Goal: Task Accomplishment & Management: Use online tool/utility

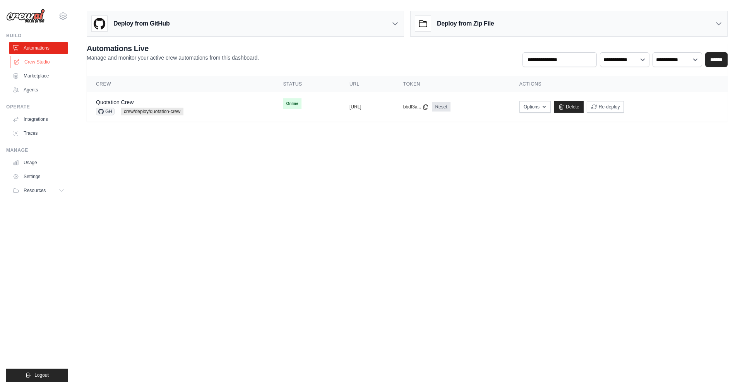
click at [37, 61] on link "Crew Studio" at bounding box center [39, 62] width 58 height 12
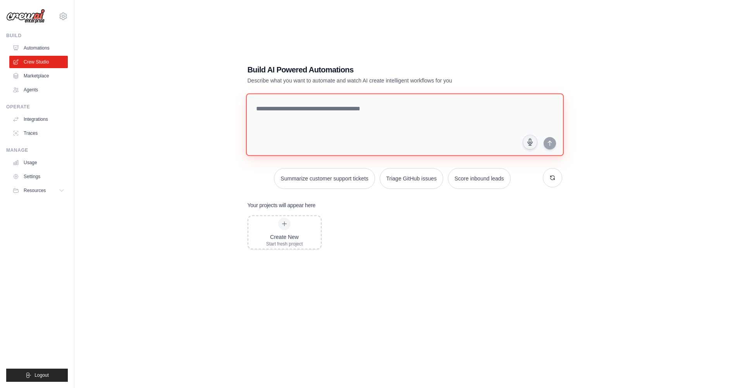
click at [305, 120] on textarea at bounding box center [404, 124] width 318 height 63
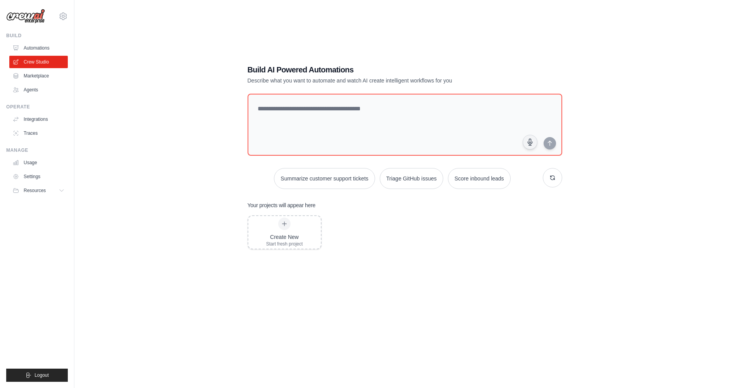
click at [187, 177] on div "Build AI Powered Automations Describe what you want to automate and watch AI cr…" at bounding box center [404, 202] width 635 height 388
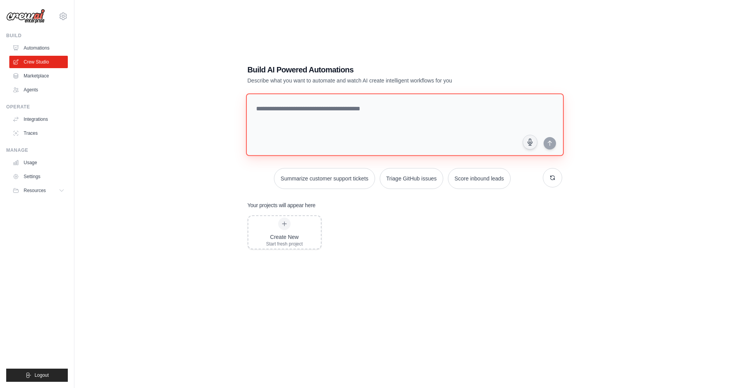
click at [329, 109] on textarea at bounding box center [404, 124] width 318 height 63
type textarea "*"
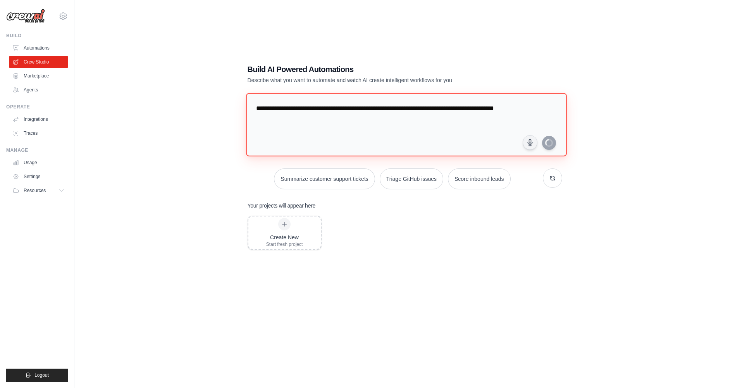
type textarea "**********"
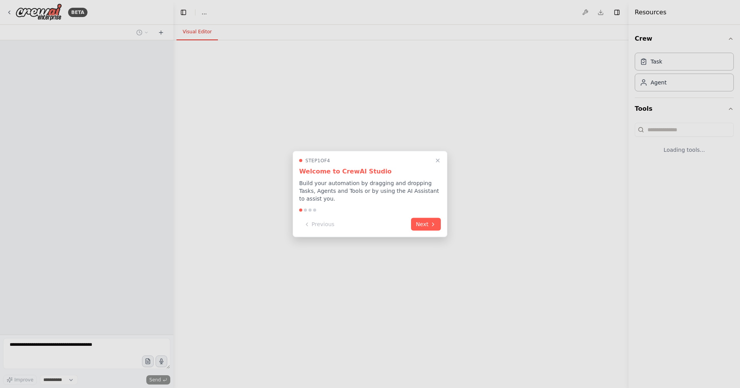
select select "****"
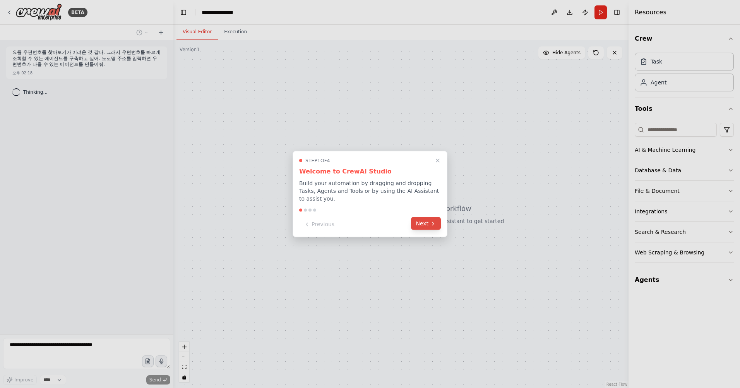
click at [433, 227] on button "Next" at bounding box center [426, 223] width 30 height 13
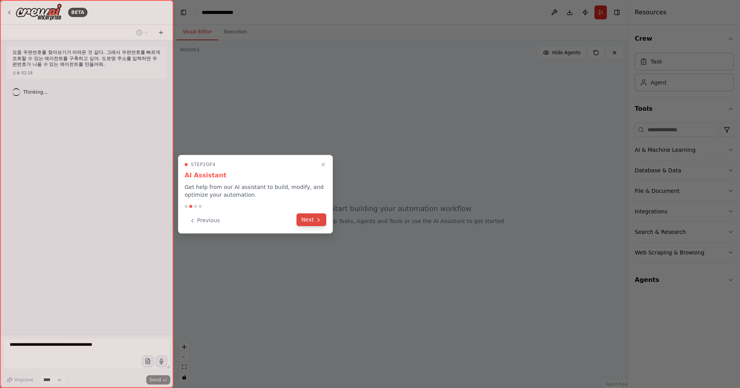
click at [323, 224] on button "Next" at bounding box center [312, 219] width 30 height 13
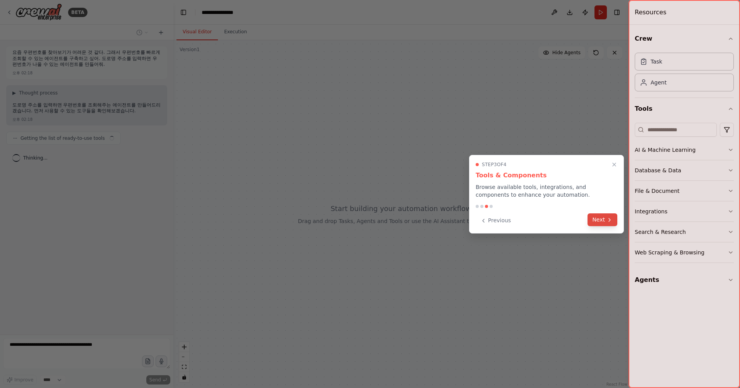
click at [602, 218] on button "Next" at bounding box center [603, 219] width 30 height 13
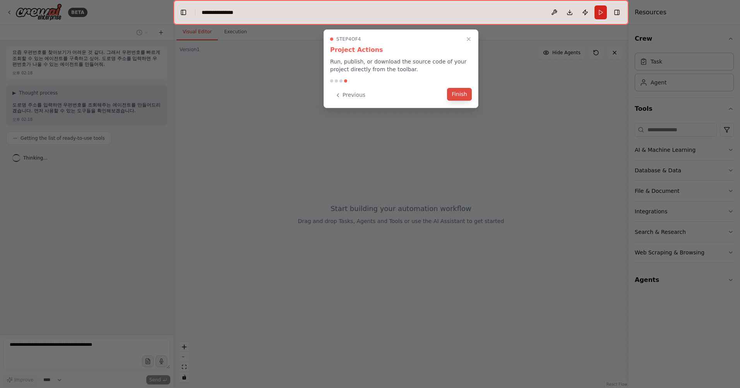
click at [461, 89] on button "Finish" at bounding box center [459, 94] width 25 height 13
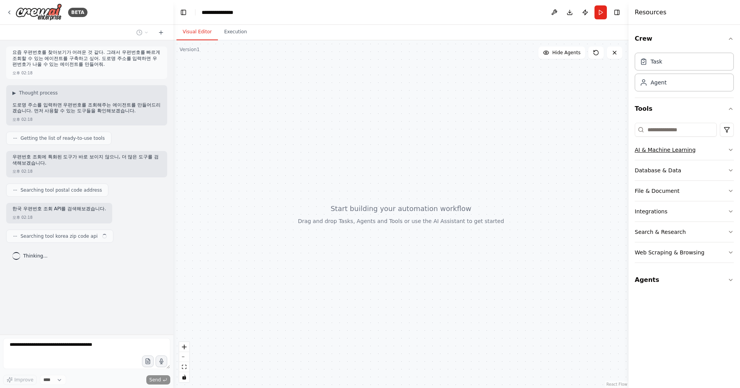
click at [731, 150] on icon "button" at bounding box center [731, 150] width 6 height 6
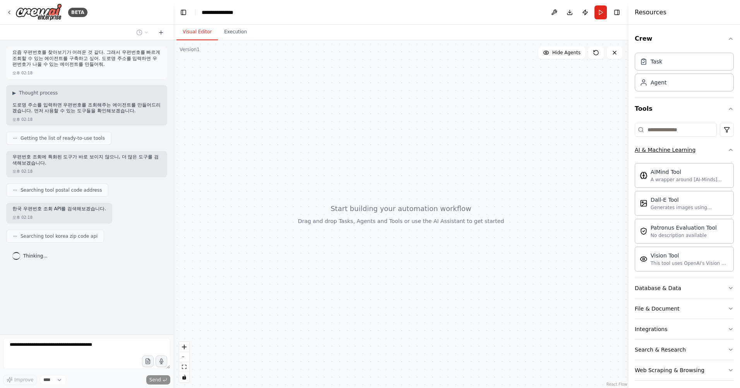
click at [728, 150] on icon "button" at bounding box center [731, 150] width 6 height 6
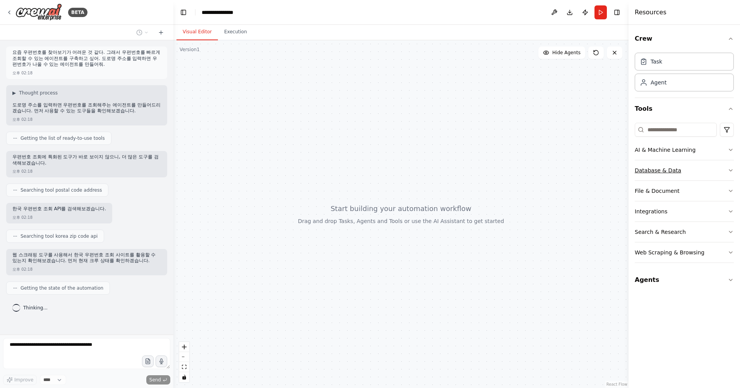
click at [732, 170] on icon "button" at bounding box center [731, 170] width 6 height 6
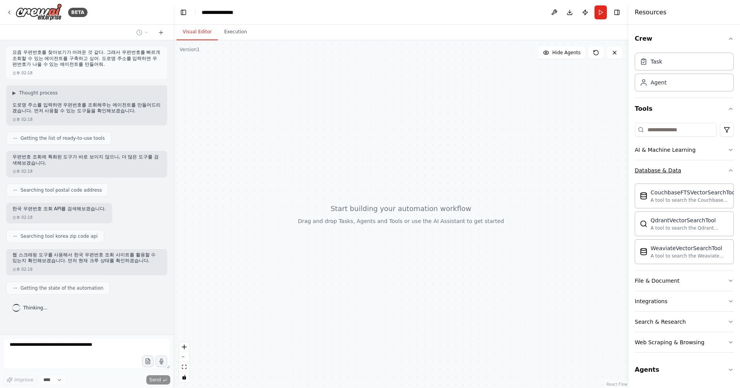
click at [732, 170] on icon "button" at bounding box center [731, 170] width 6 height 6
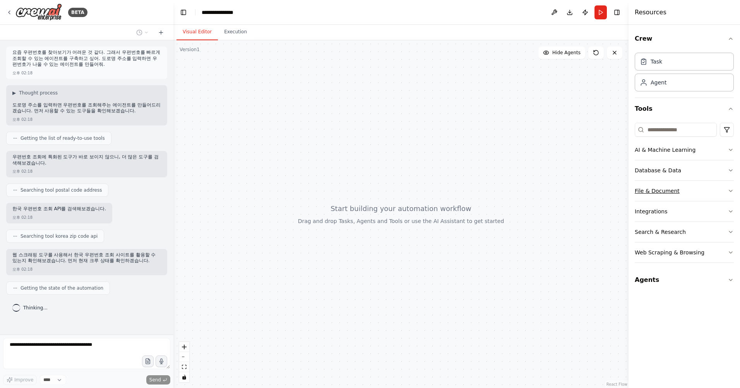
click at [731, 189] on icon "button" at bounding box center [731, 191] width 6 height 6
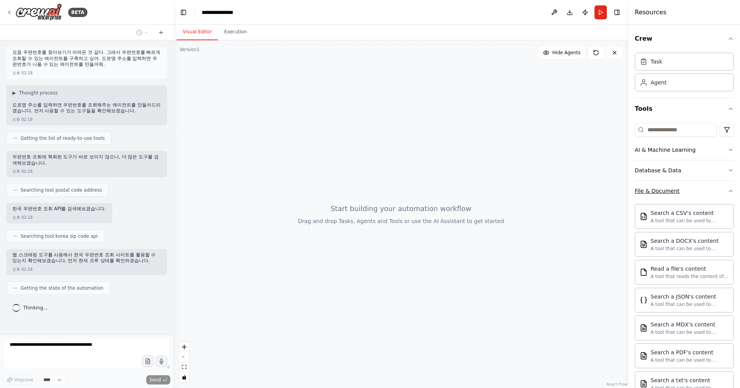
click at [731, 189] on div "Crew Task Agent Tools AI & Machine Learning Database & Data File & Document Sea…" at bounding box center [685, 206] width 112 height 363
click at [728, 192] on icon "button" at bounding box center [731, 191] width 6 height 6
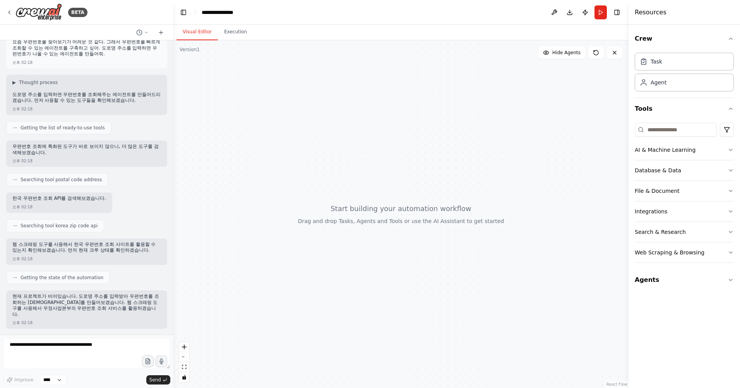
scroll to position [83, 0]
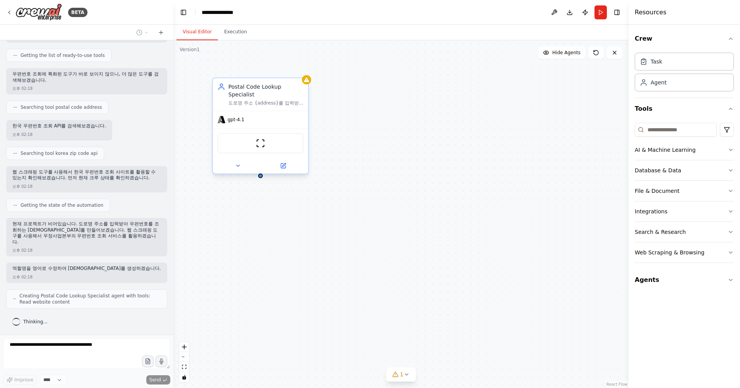
click at [227, 116] on div "gpt-4.1" at bounding box center [260, 119] width 95 height 17
click at [232, 116] on div "gpt-4.1" at bounding box center [260, 119] width 95 height 17
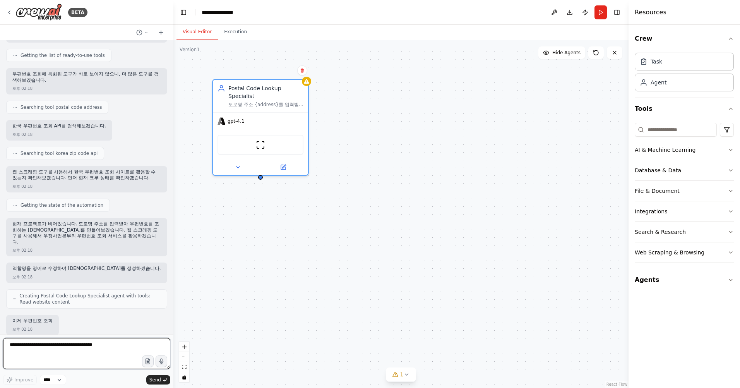
scroll to position [129, 0]
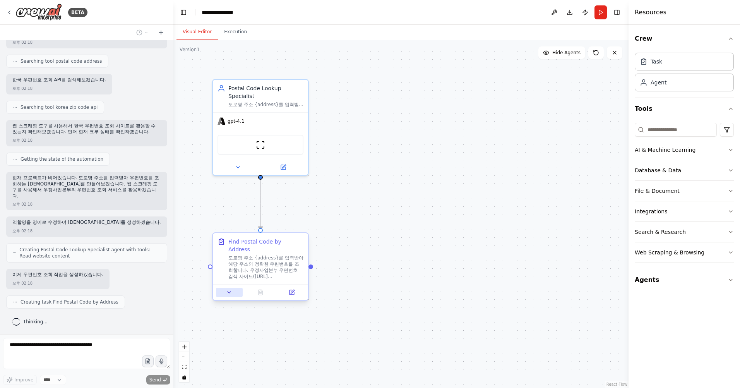
click at [226, 288] on button at bounding box center [229, 292] width 27 height 9
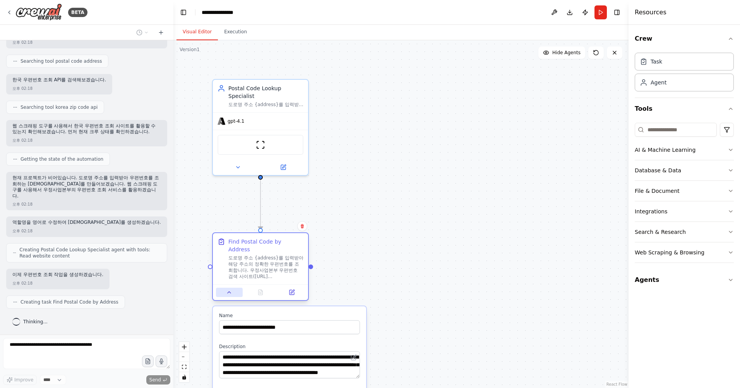
click at [226, 288] on button at bounding box center [229, 292] width 27 height 9
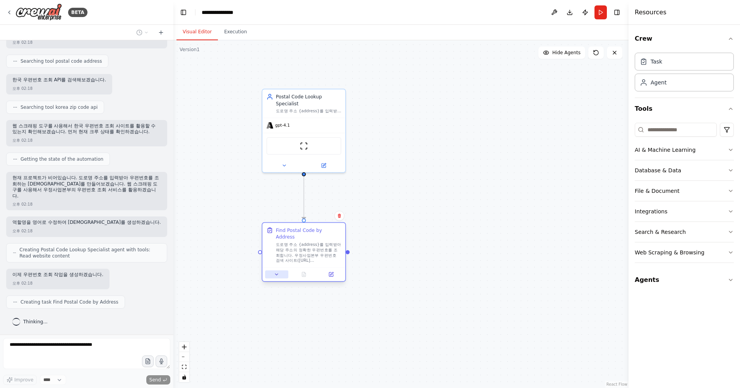
click at [273, 270] on button at bounding box center [276, 274] width 23 height 8
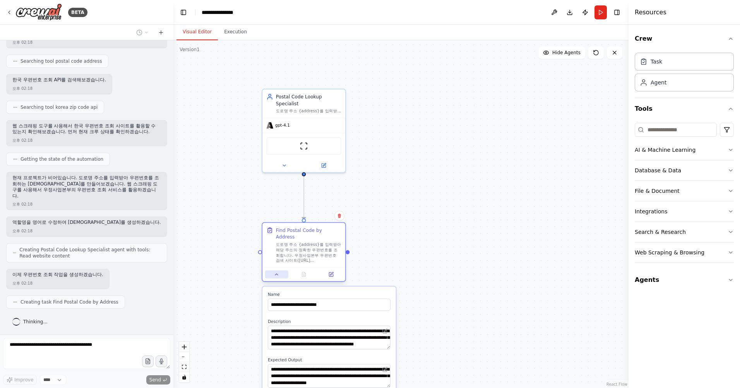
click at [275, 272] on icon at bounding box center [276, 274] width 5 height 5
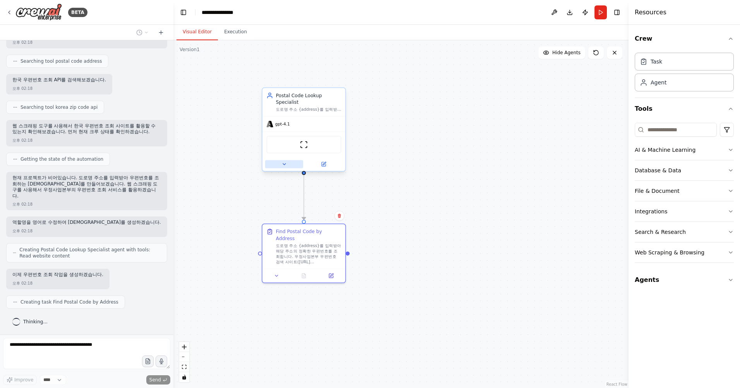
click at [283, 161] on icon at bounding box center [283, 163] width 5 height 5
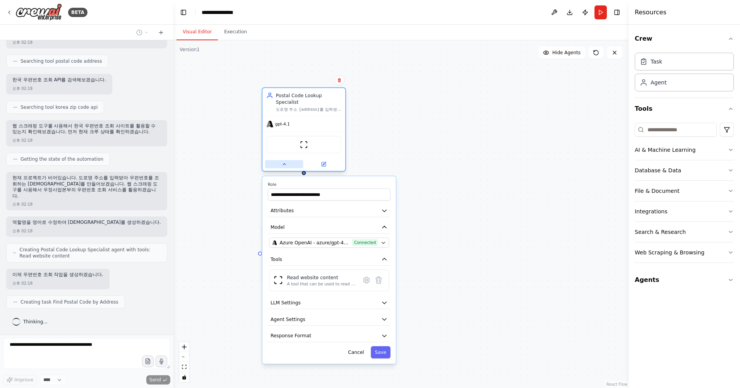
click at [283, 161] on icon at bounding box center [283, 163] width 5 height 5
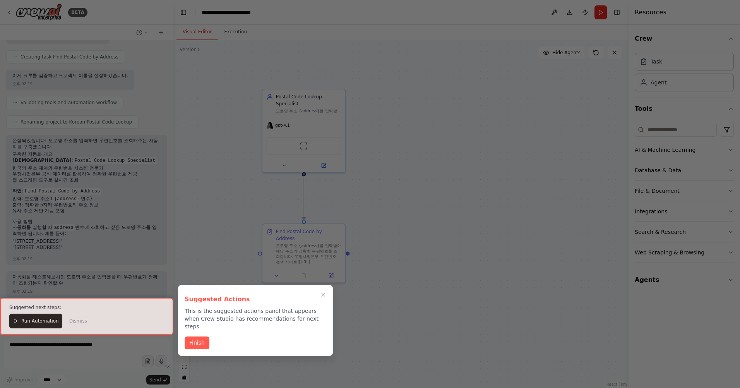
scroll to position [380, 0]
click at [203, 336] on button "Finish" at bounding box center [197, 342] width 25 height 13
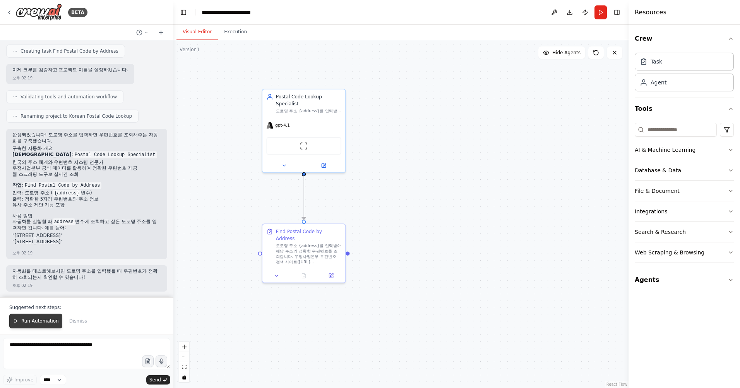
click at [24, 321] on span "Run Automation" at bounding box center [40, 321] width 38 height 6
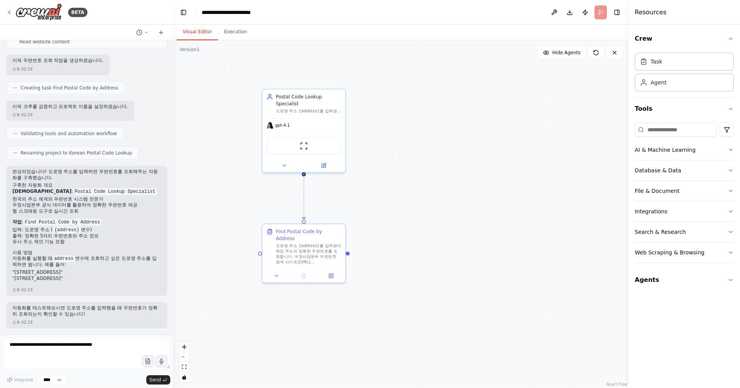
scroll to position [343, 0]
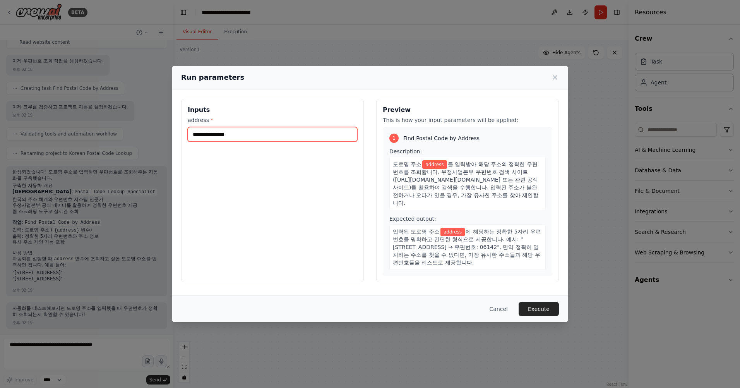
click at [235, 139] on input "address *" at bounding box center [273, 134] width 170 height 15
click at [235, 137] on input "address *" at bounding box center [273, 134] width 170 height 15
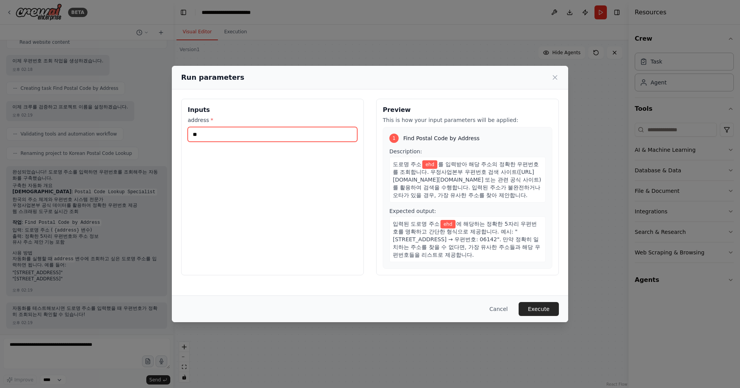
type input "*"
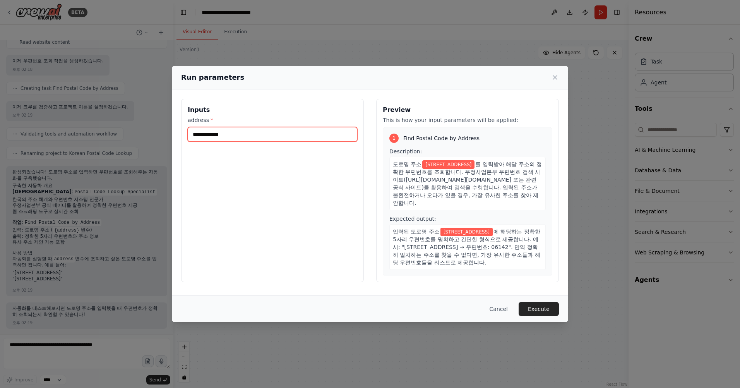
type input "**********"
click at [542, 307] on button "Execute" at bounding box center [539, 309] width 40 height 14
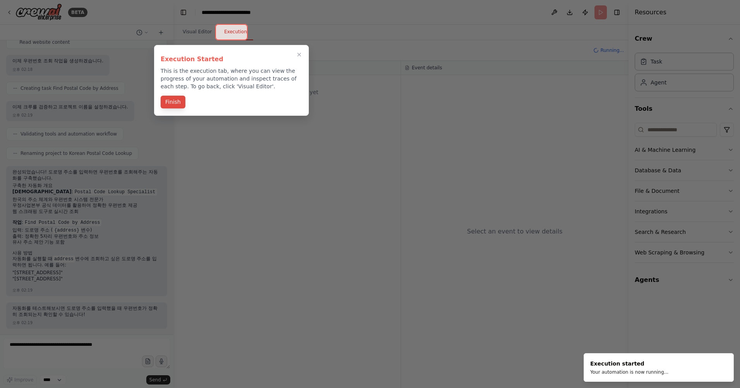
click at [173, 104] on button "Finish" at bounding box center [173, 102] width 25 height 13
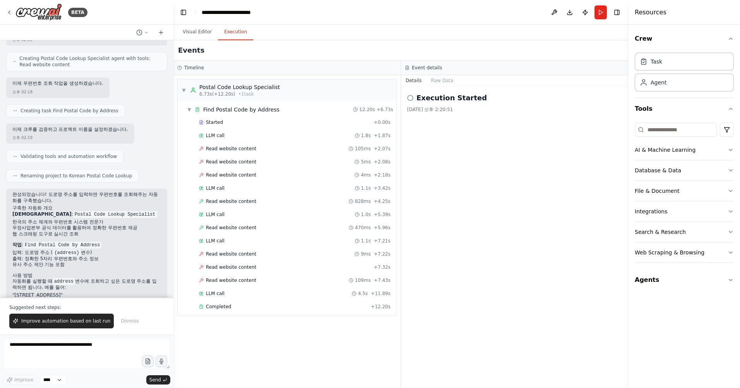
scroll to position [380, 0]
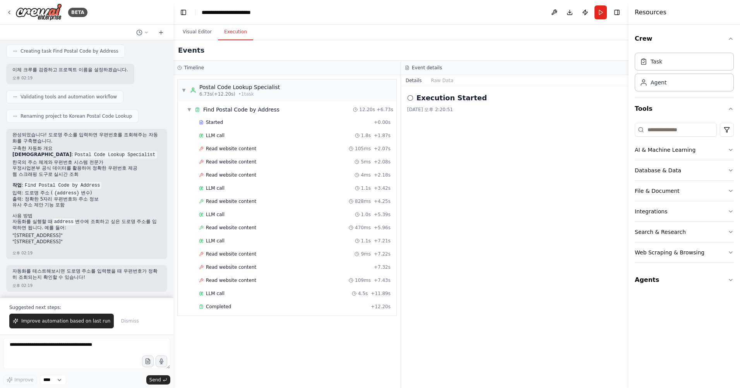
click at [227, 33] on button "Execution" at bounding box center [235, 32] width 35 height 16
click at [220, 308] on span "Completed" at bounding box center [218, 307] width 25 height 6
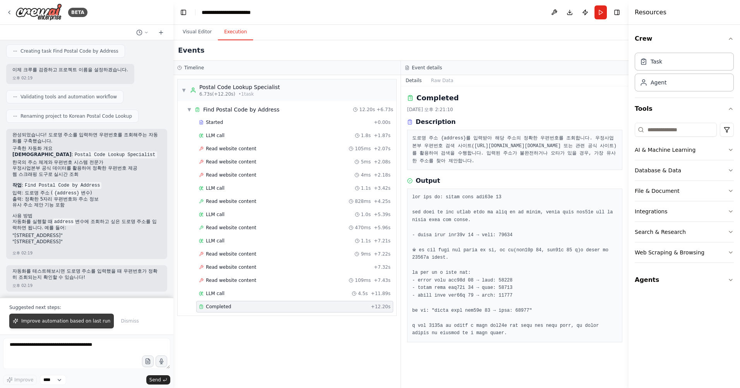
click at [69, 322] on span "Improve automation based on last run" at bounding box center [65, 321] width 89 height 6
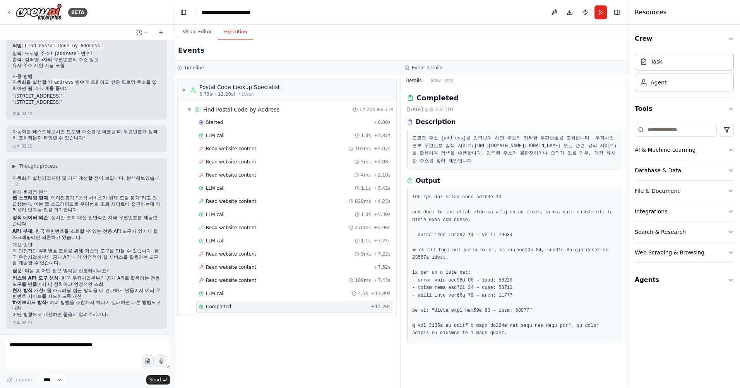
scroll to position [525, 0]
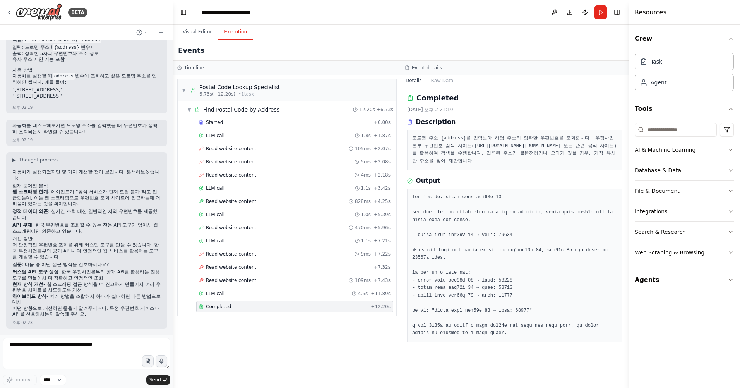
click at [77, 273] on li "커스텀 API 도구 생성 - 한국 우정사업본부의 공개 API를 활용하는 전용 도구를 만들어서 더 정확하고 안정적인 조회" at bounding box center [86, 275] width 149 height 12
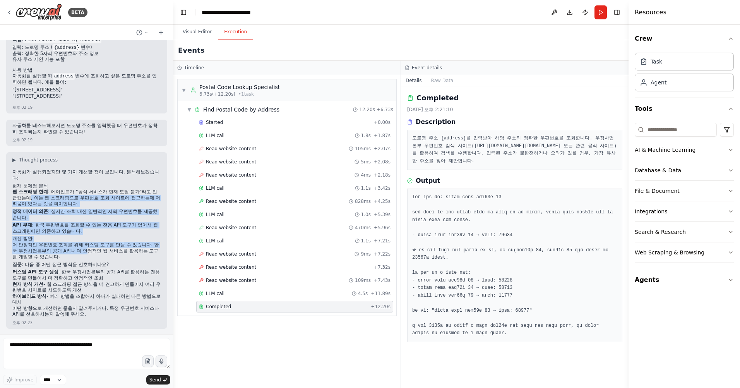
drag, startPoint x: 35, startPoint y: 196, endPoint x: 94, endPoint y: 253, distance: 82.2
click at [94, 253] on div "자동화가 실행되었지만 몇 가지 개선할 점이 보입니다. 분석해보겠습니다: 현재 문제점 분석 웹 스크래핑 한계 : 에이전트가 "공식 서비스가 현재…" at bounding box center [86, 244] width 149 height 150
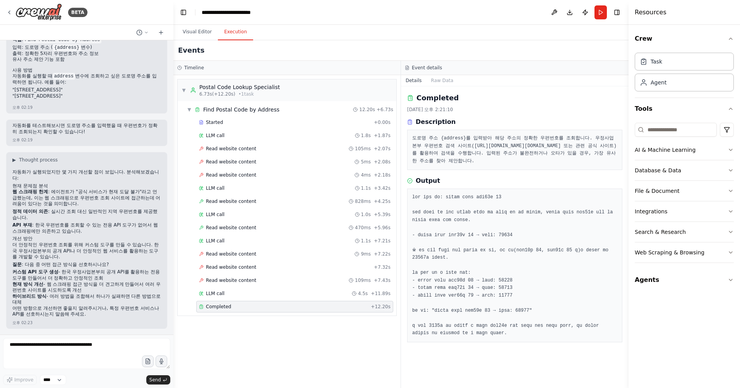
drag, startPoint x: 94, startPoint y: 253, endPoint x: 79, endPoint y: 282, distance: 33.4
click at [79, 282] on li "현재 방식 개선 - 웹 스크래핑 접근 방식을 더 견고하게 만들어서 여러 우편번호 사이트를 시도하도록 개선" at bounding box center [86, 287] width 149 height 12
click at [100, 348] on textarea at bounding box center [86, 353] width 167 height 31
type textarea "**********"
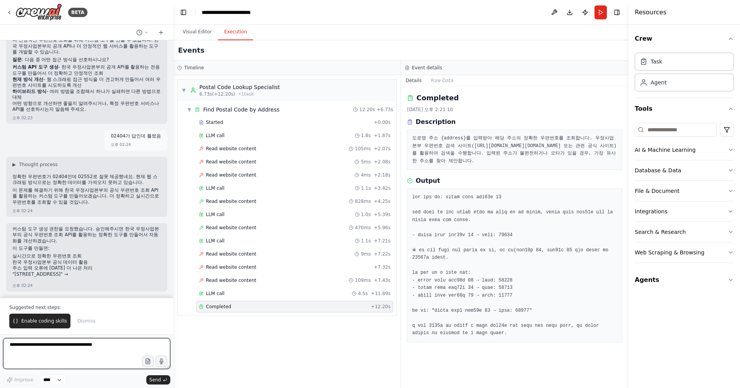
scroll to position [738, 0]
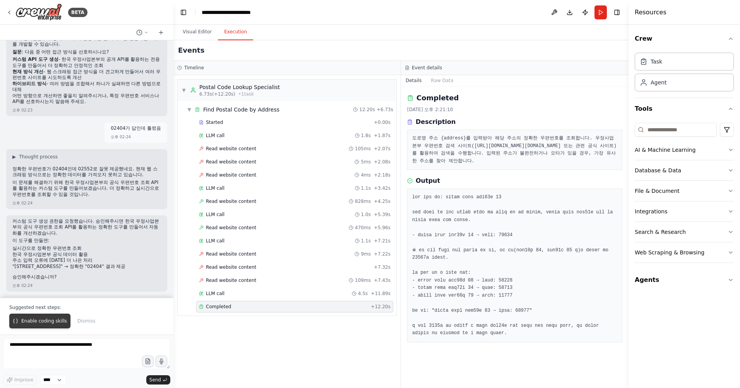
click at [35, 321] on span "Enable coding skills" at bounding box center [44, 321] width 46 height 6
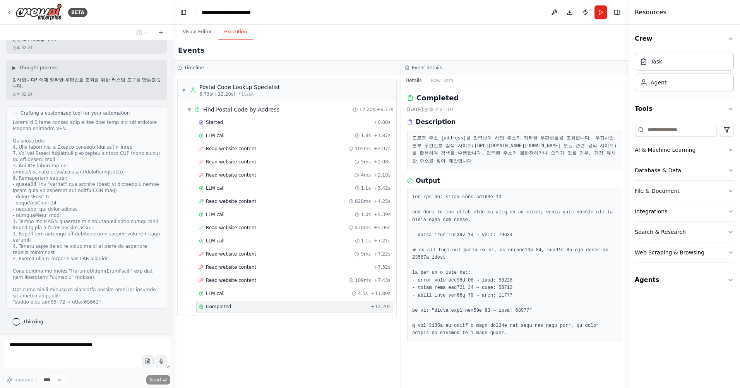
scroll to position [1026, 0]
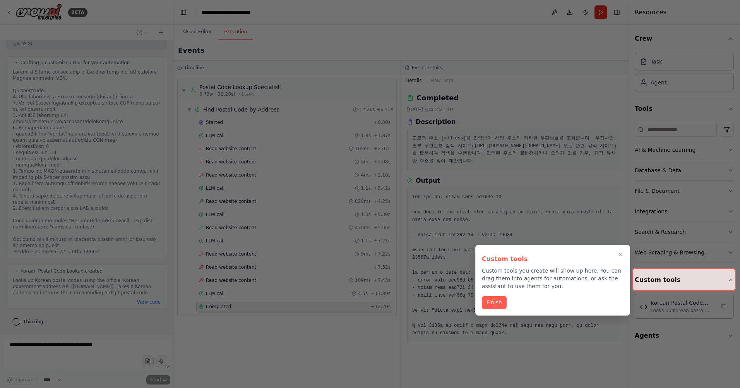
drag, startPoint x: 499, startPoint y: 304, endPoint x: 518, endPoint y: 307, distance: 19.5
click at [499, 304] on button "Finish" at bounding box center [494, 302] width 25 height 13
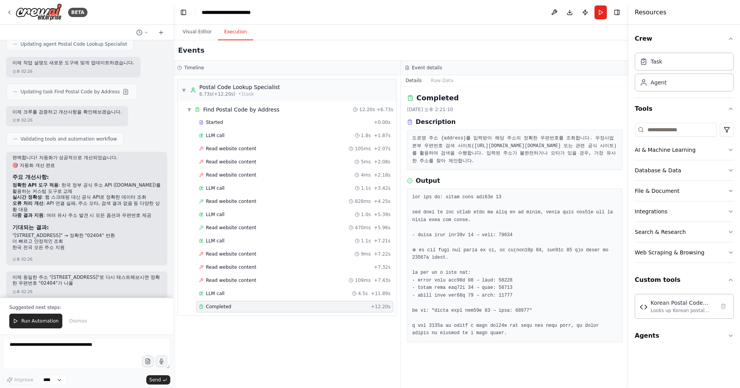
scroll to position [1459, 0]
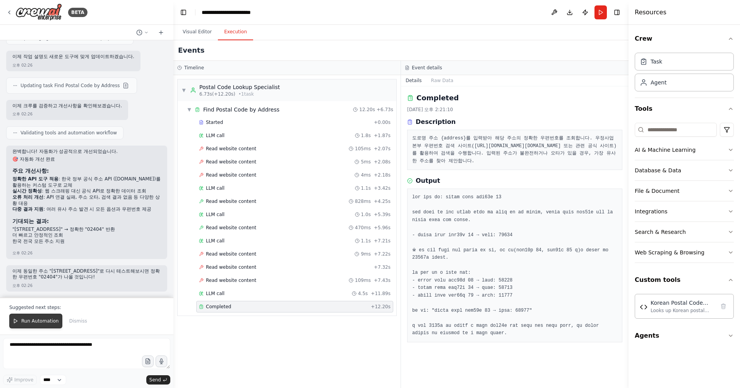
click at [38, 321] on span "Run Automation" at bounding box center [40, 321] width 38 height 6
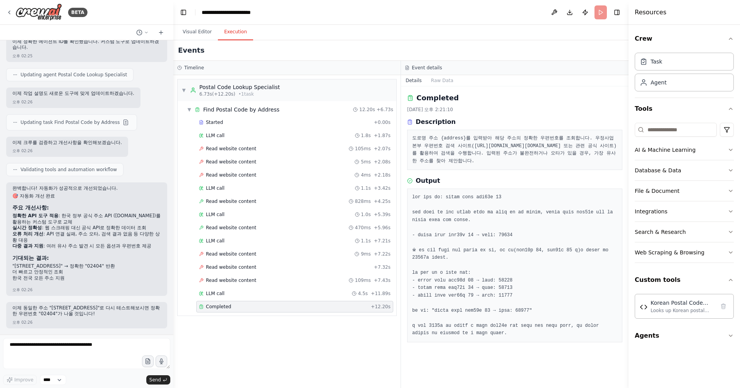
scroll to position [1422, 0]
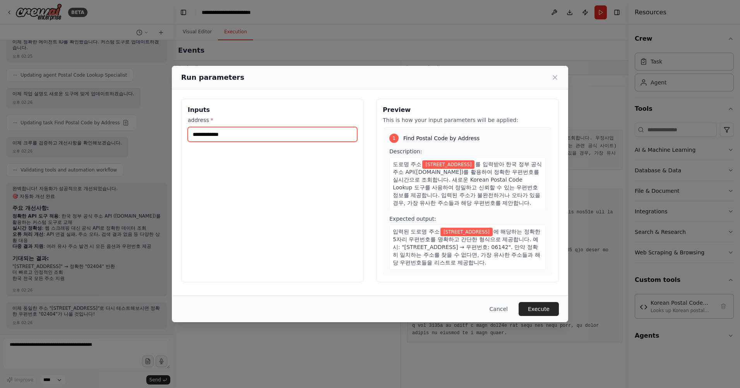
click at [263, 136] on input "**********" at bounding box center [273, 134] width 170 height 15
click at [539, 307] on button "Execute" at bounding box center [539, 309] width 40 height 14
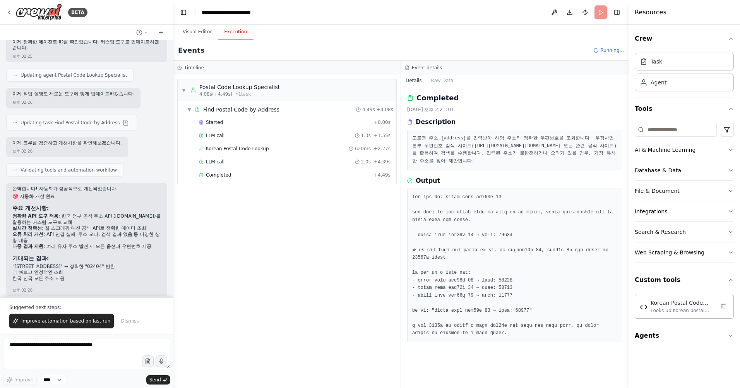
scroll to position [1459, 0]
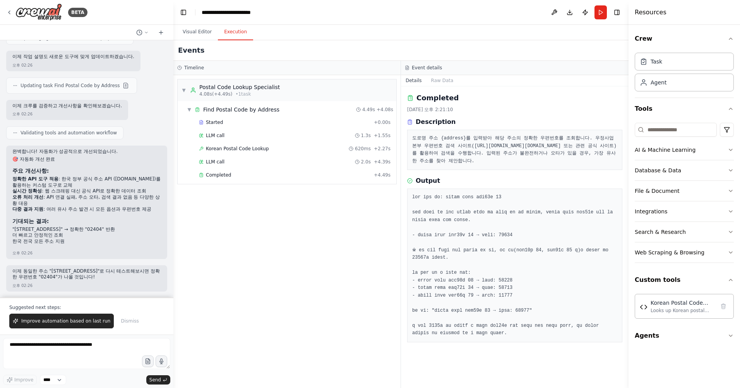
click at [479, 94] on div "Completed" at bounding box center [514, 98] width 215 height 11
click at [442, 79] on button "Raw Data" at bounding box center [443, 80] width 32 height 11
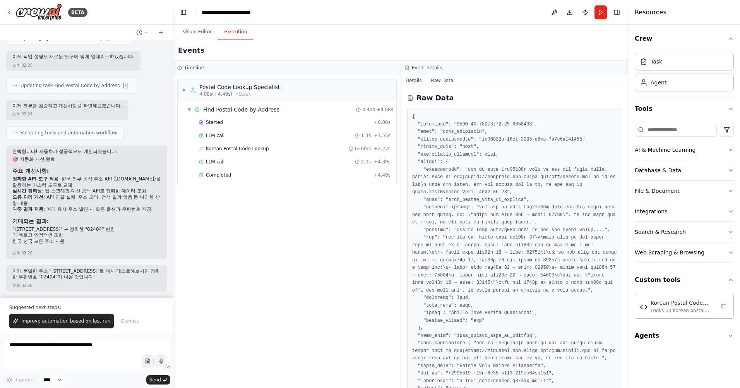
click at [414, 81] on button "Details" at bounding box center [414, 80] width 26 height 11
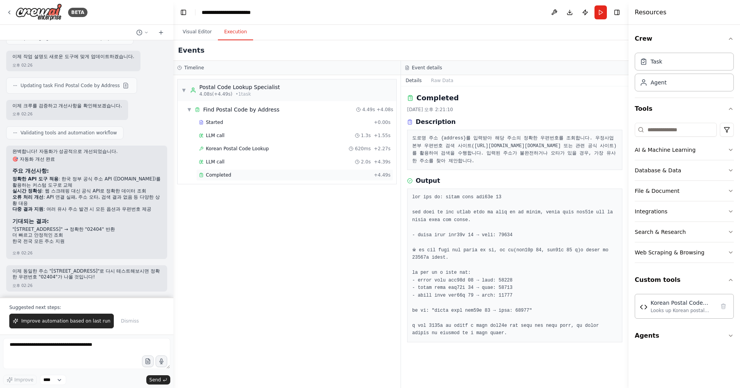
click at [214, 175] on span "Completed" at bounding box center [218, 175] width 25 height 6
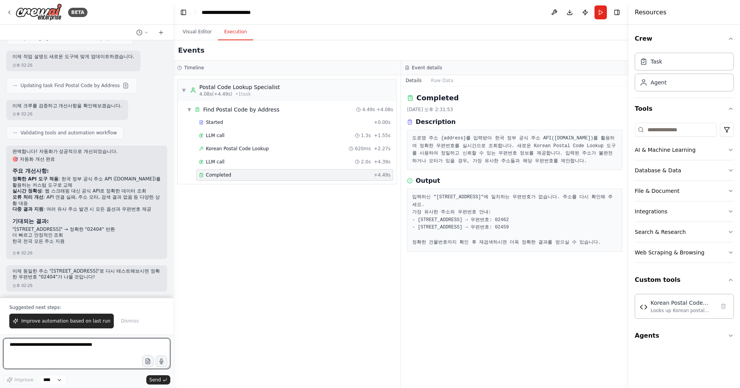
click at [64, 350] on textarea at bounding box center [86, 353] width 167 height 31
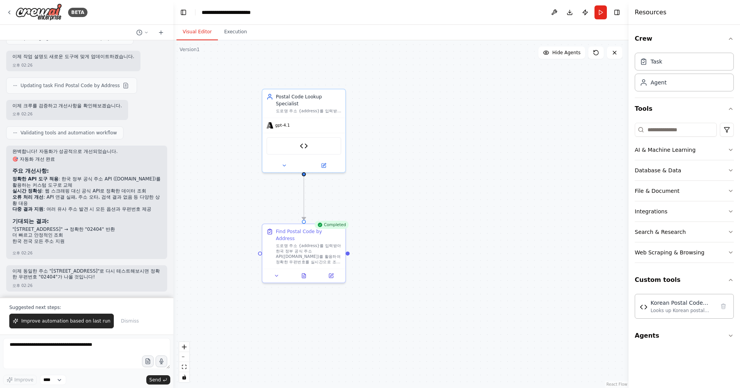
click at [190, 31] on button "Visual Editor" at bounding box center [197, 32] width 41 height 16
click at [334, 270] on button at bounding box center [330, 274] width 23 height 8
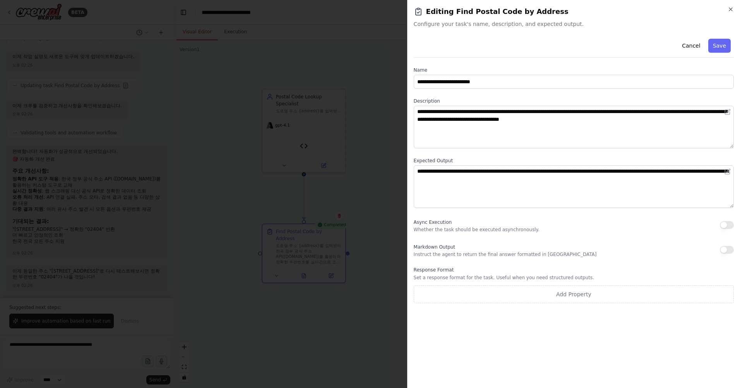
click at [735, 10] on div "**********" at bounding box center [573, 194] width 333 height 388
click at [733, 6] on div "**********" at bounding box center [573, 194] width 333 height 388
click at [732, 7] on icon "button" at bounding box center [731, 9] width 6 height 6
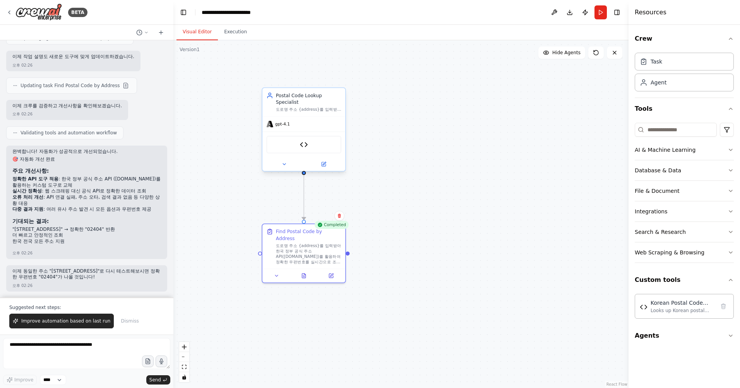
click at [300, 107] on div "Postal Code Lookup Specialist 도로명 주소 {address}를 입력받아 정확한 우편번호를 빠르고 정확하게 조회하여 제공…" at bounding box center [304, 102] width 83 height 28
click at [327, 160] on button at bounding box center [324, 164] width 38 height 8
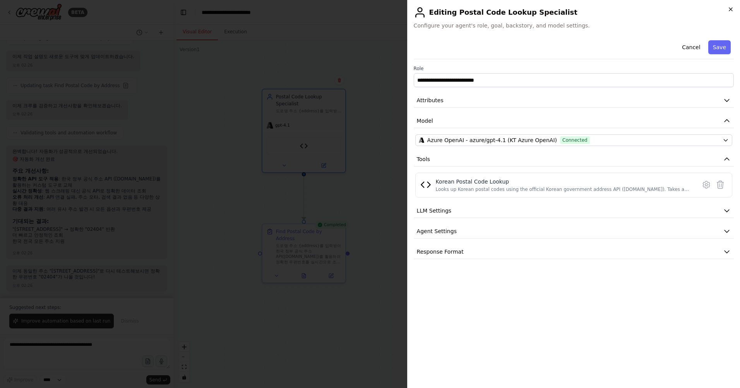
click at [732, 9] on icon "button" at bounding box center [730, 9] width 3 height 3
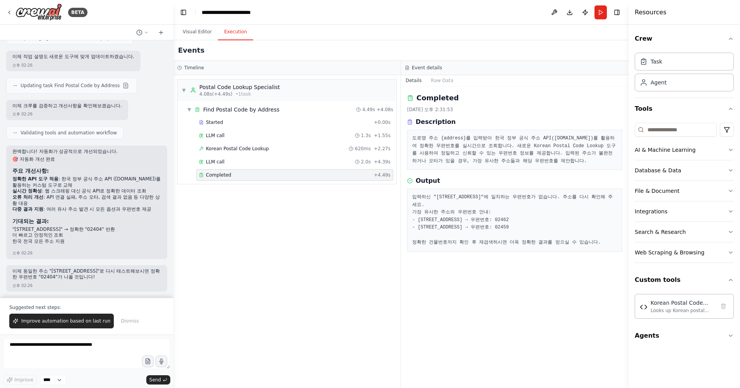
click at [237, 29] on button "Execution" at bounding box center [235, 32] width 35 height 16
click at [220, 85] on div "Postal Code Lookup Specialist" at bounding box center [239, 87] width 81 height 8
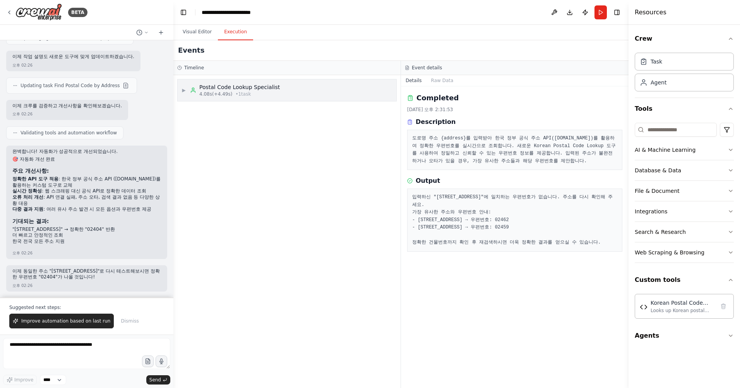
click at [220, 85] on div "Postal Code Lookup Specialist" at bounding box center [239, 87] width 81 height 8
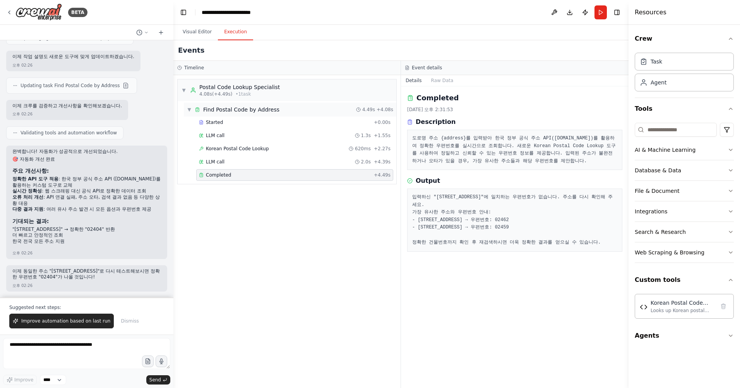
click at [216, 110] on div "Find Postal Code by Address" at bounding box center [241, 110] width 76 height 8
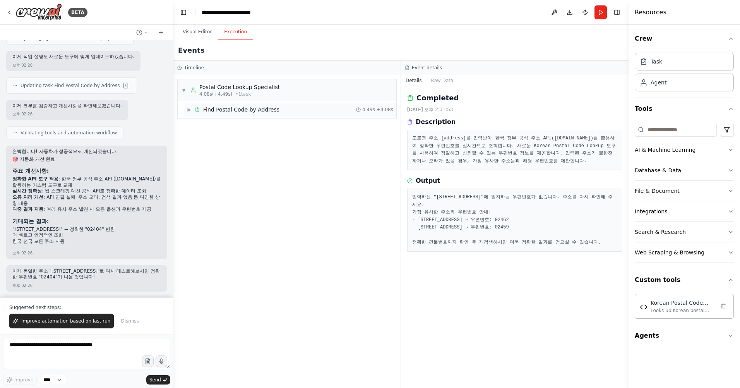
click at [216, 110] on div "Find Postal Code by Address" at bounding box center [241, 110] width 76 height 8
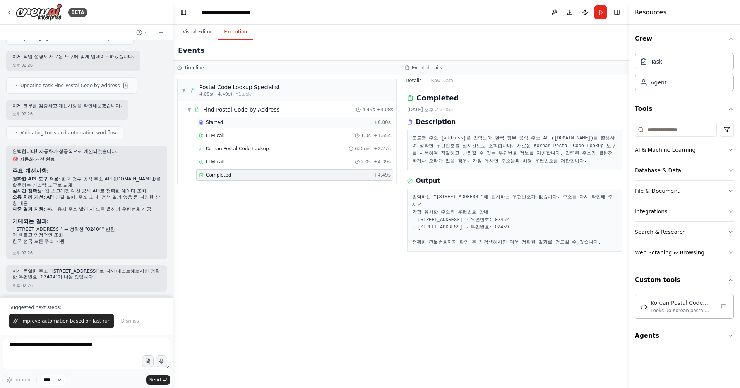
click at [209, 127] on div "Started + 0.00s" at bounding box center [294, 123] width 197 height 12
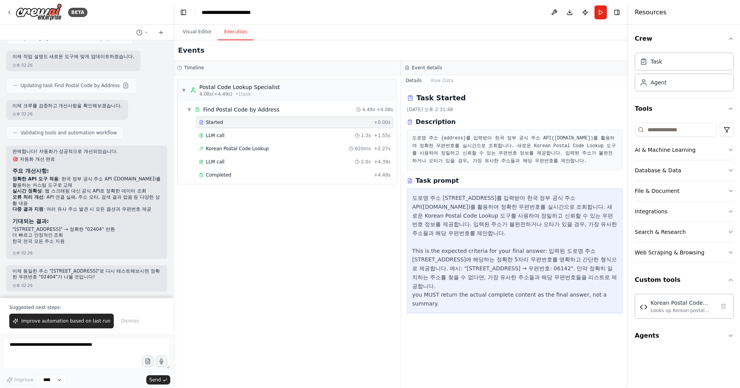
click at [210, 125] on div "Started + 0.00s" at bounding box center [294, 123] width 197 height 12
click at [210, 125] on span "Started" at bounding box center [214, 122] width 17 height 6
drag, startPoint x: 210, startPoint y: 125, endPoint x: 283, endPoint y: 228, distance: 126.2
click at [283, 228] on div "▼ Postal Code Lookup Specialist 4.08s (+4.49s) • 1 task ▼ Find Postal Code by A…" at bounding box center [286, 231] width 227 height 313
click at [253, 15] on div "**********" at bounding box center [236, 13] width 69 height 8
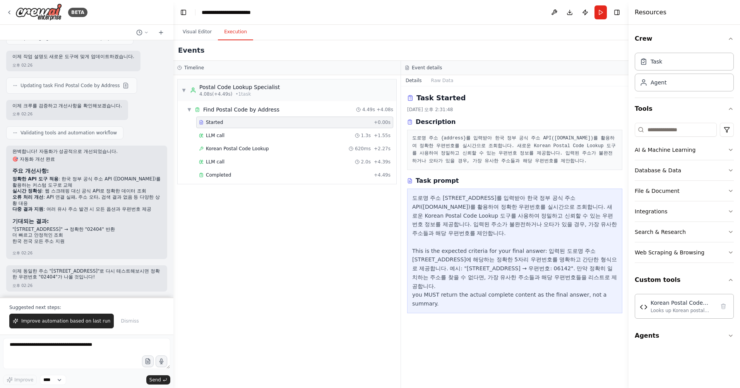
click at [249, 352] on div "▼ Postal Code Lookup Specialist 4.08s (+4.49s) • 1 task ▼ Find Postal Code by A…" at bounding box center [286, 231] width 227 height 313
click at [51, 381] on select "****" at bounding box center [53, 380] width 26 height 10
click at [69, 357] on textarea at bounding box center [86, 353] width 167 height 31
click at [285, 213] on div "▼ Postal Code Lookup Specialist 4.08s (+4.49s) • 1 task ▼ Find Postal Code by A…" at bounding box center [286, 231] width 227 height 313
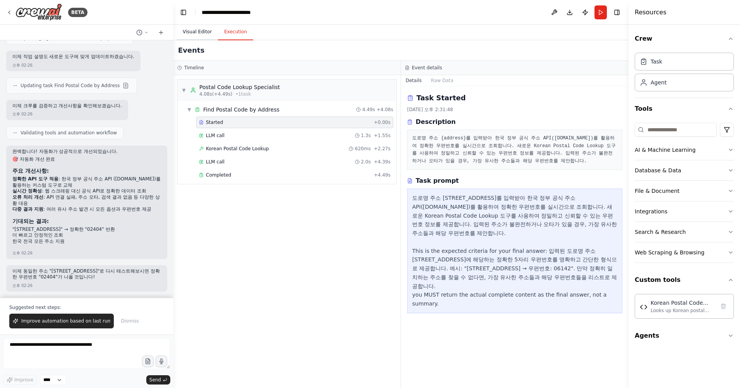
click at [204, 31] on button "Visual Editor" at bounding box center [197, 32] width 41 height 16
click at [242, 31] on button "Execution" at bounding box center [235, 32] width 35 height 16
click at [696, 308] on div "Looks up Korean postal codes using the official Korean government address API (…" at bounding box center [683, 310] width 64 height 6
click at [691, 309] on div "Looks up Korean postal codes using the official Korean government address API (…" at bounding box center [683, 310] width 64 height 6
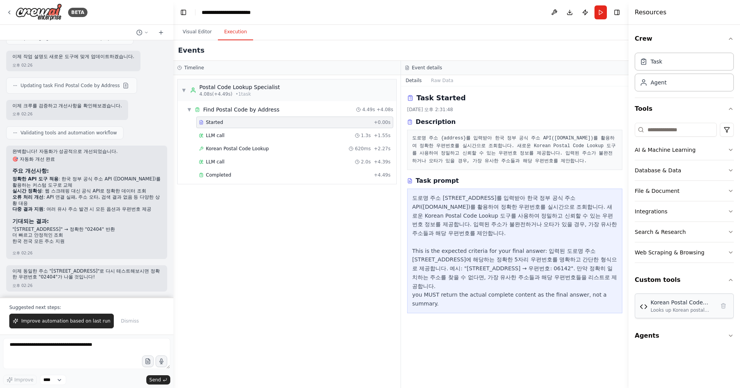
click at [691, 309] on div "Looks up Korean postal codes using the official Korean government address API (…" at bounding box center [683, 310] width 64 height 6
click at [254, 234] on div "▼ Postal Code Lookup Specialist 4.08s (+4.49s) • 1 task ▼ Find Postal Code by A…" at bounding box center [286, 231] width 227 height 313
click at [221, 144] on div "Korean Postal Code Lookup 620ms + 2.27s" at bounding box center [294, 149] width 197 height 12
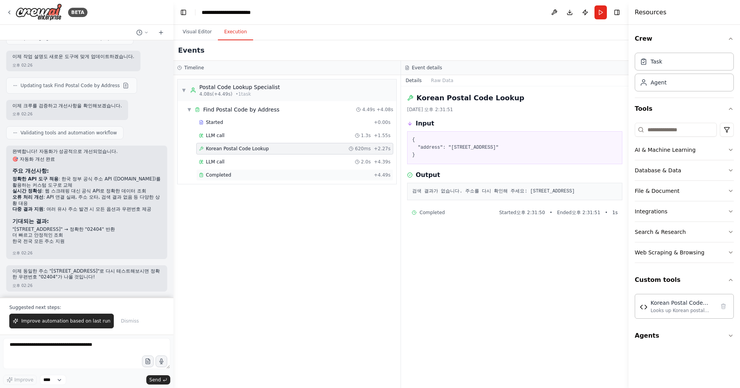
click at [212, 175] on span "Completed" at bounding box center [218, 175] width 25 height 6
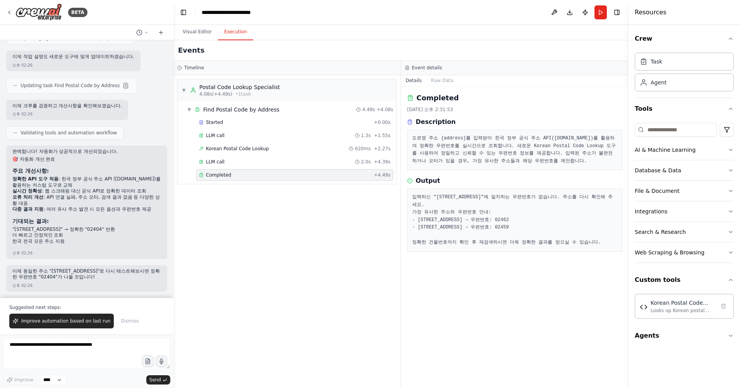
click at [212, 175] on span "Completed" at bounding box center [218, 175] width 25 height 6
drag, startPoint x: 212, startPoint y: 175, endPoint x: 471, endPoint y: 182, distance: 258.8
click at [471, 182] on div "Output" at bounding box center [514, 180] width 215 height 9
click at [503, 248] on div "입력하신 "동대문구 이문로35길21"에 일치하는 우편번호가 없습니다. 주소를 다시 확인해 주세요. 가장 유사한 주소와 우편번호 안내: - 서울…" at bounding box center [514, 220] width 215 height 63
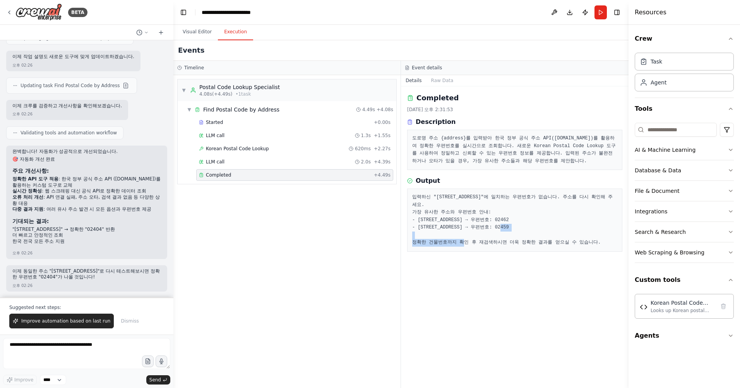
drag, startPoint x: 460, startPoint y: 234, endPoint x: 479, endPoint y: 266, distance: 37.1
click at [479, 266] on div "Completed 2025. 9. 19. 오후 2:31:53 Description 도로명 주소 {address}를 입력받아 한국 정부 공식 주…" at bounding box center [515, 237] width 228 height 302
drag, startPoint x: 479, startPoint y: 266, endPoint x: 479, endPoint y: 287, distance: 21.7
click at [479, 287] on div "Completed 2025. 9. 19. 오후 2:31:53 Description 도로명 주소 {address}를 입력받아 한국 정부 공식 주…" at bounding box center [515, 237] width 228 height 302
click at [235, 107] on div "Find Postal Code by Address" at bounding box center [241, 110] width 76 height 8
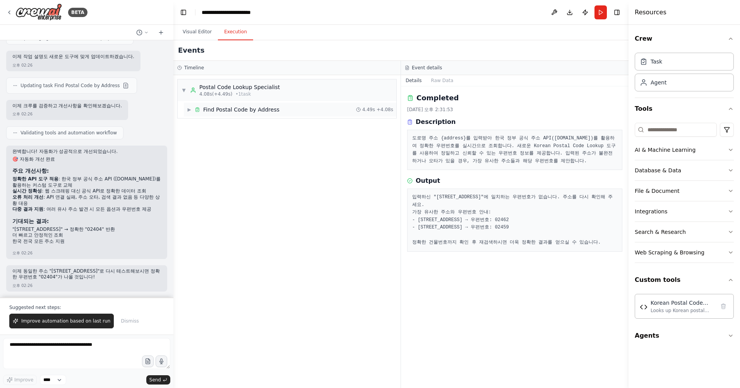
click at [230, 112] on div "Find Postal Code by Address" at bounding box center [241, 110] width 76 height 8
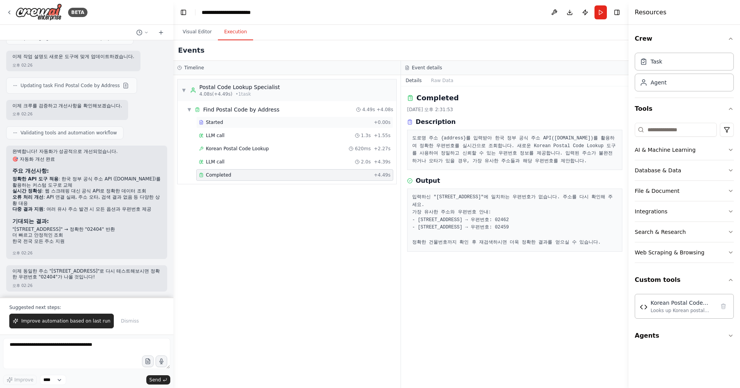
click at [205, 121] on div "Started" at bounding box center [285, 122] width 172 height 6
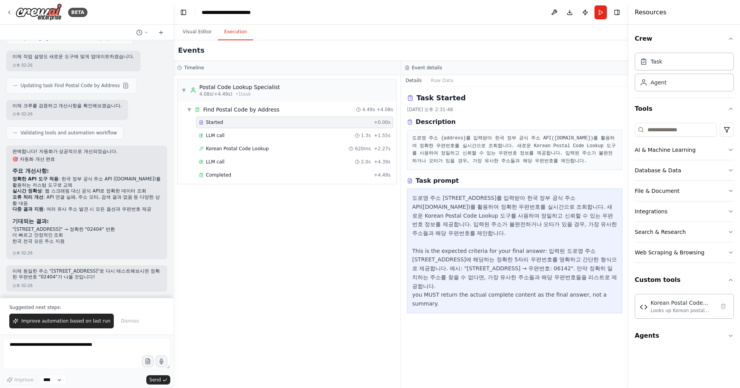
drag, startPoint x: 211, startPoint y: 86, endPoint x: 205, endPoint y: 203, distance: 117.9
click at [205, 203] on div "▼ Postal Code Lookup Specialist 4.08s (+4.49s) • 1 task ▼ Find Postal Code by A…" at bounding box center [286, 231] width 227 height 313
click at [189, 71] on div "Timeline" at bounding box center [286, 68] width 227 height 14
click at [600, 11] on button "Run" at bounding box center [601, 12] width 12 height 14
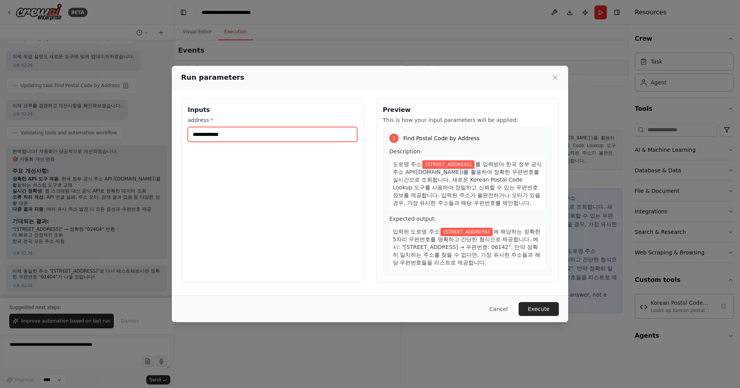
click at [242, 134] on input "**********" at bounding box center [273, 134] width 170 height 15
type input "**********"
click at [539, 314] on button "Execute" at bounding box center [539, 309] width 40 height 14
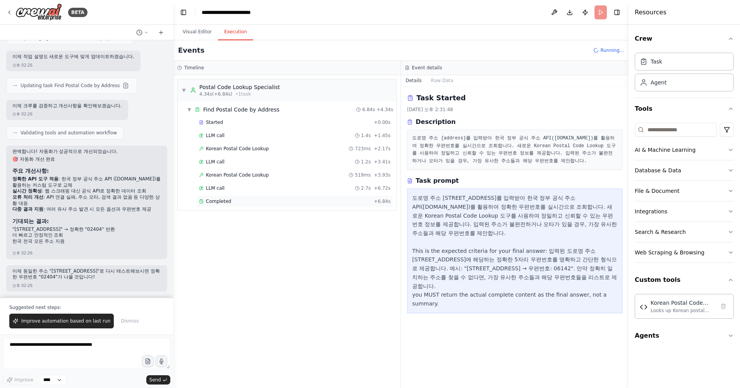
click at [221, 200] on span "Completed" at bounding box center [218, 201] width 25 height 6
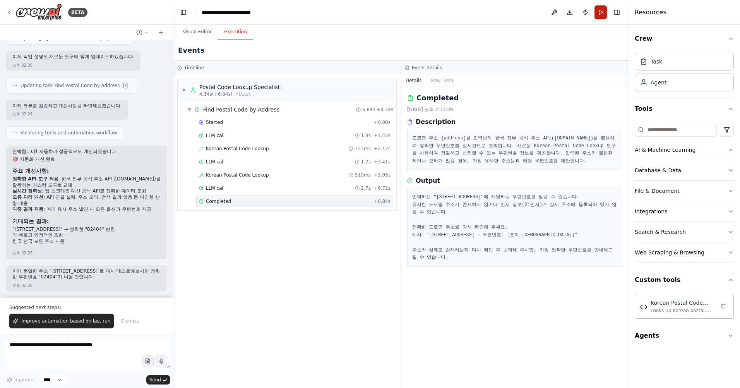
click at [598, 11] on button "Run" at bounding box center [601, 12] width 12 height 14
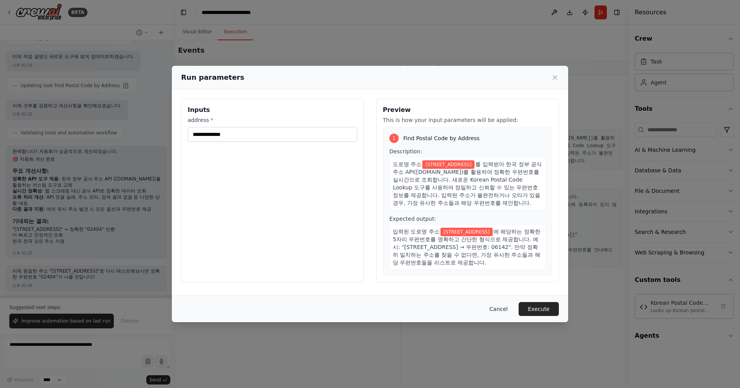
click at [506, 312] on button "Cancel" at bounding box center [499, 309] width 31 height 14
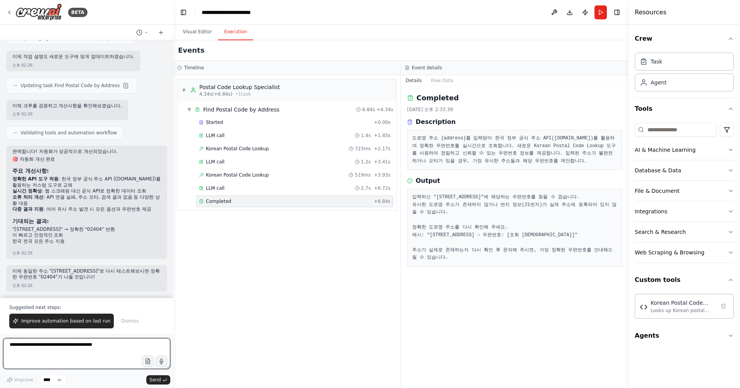
click at [74, 350] on textarea at bounding box center [86, 353] width 167 height 31
type textarea "*"
type textarea "**********"
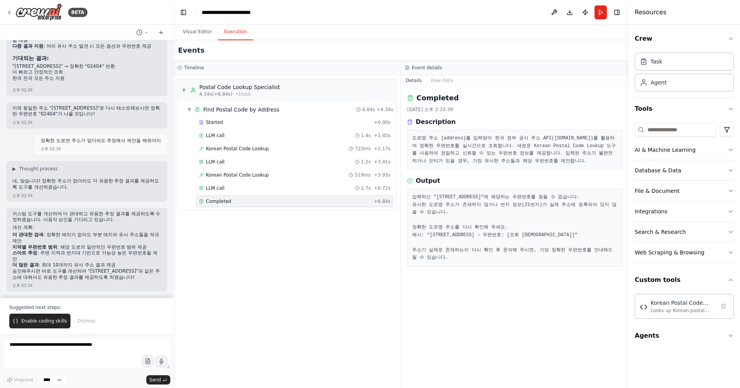
scroll to position [1622, 0]
click at [221, 199] on span "Completed" at bounding box center [218, 201] width 25 height 6
click at [216, 124] on span "Started" at bounding box center [214, 122] width 17 height 6
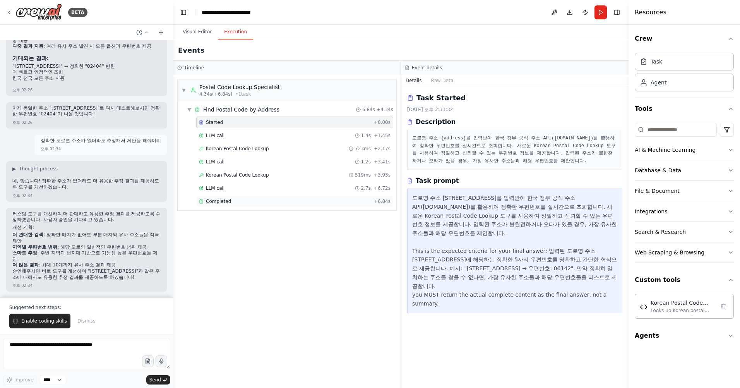
click at [216, 199] on span "Completed" at bounding box center [218, 201] width 25 height 6
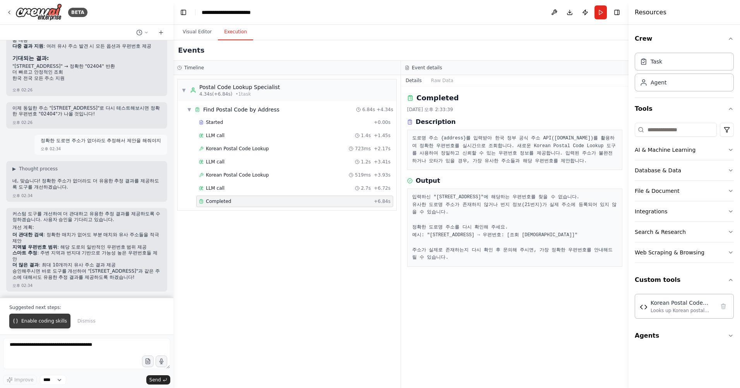
click at [43, 321] on span "Enable coding skills" at bounding box center [44, 321] width 46 height 6
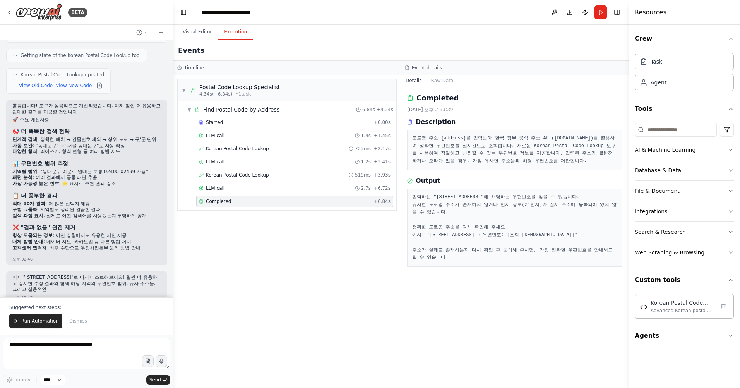
scroll to position [2200, 0]
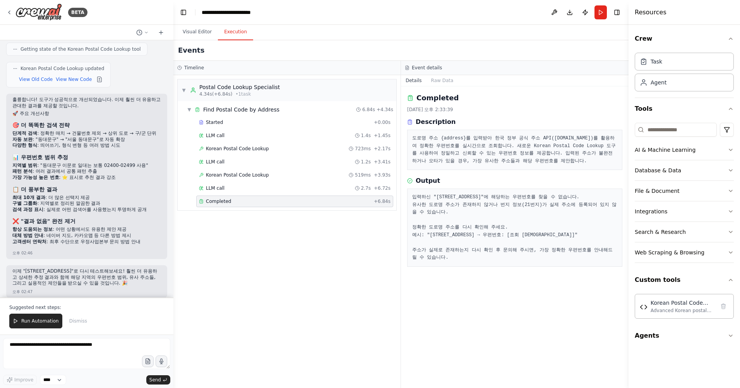
click at [74, 274] on p "이제 "동대문구 이문로35길 21"로 다시 테스트해보세요! 훨씬 더 유용하고 상세한 추정 결과와 함께 해당 지역의 우편번호 범위, 유사 주소들…" at bounding box center [86, 277] width 149 height 18
click at [88, 233] on li "대체 방법 안내 : 네이버 지도, 카카오맵 등 다른 방법 제시" at bounding box center [86, 236] width 149 height 6
click at [230, 118] on div "Started + 0.00s" at bounding box center [294, 123] width 197 height 12
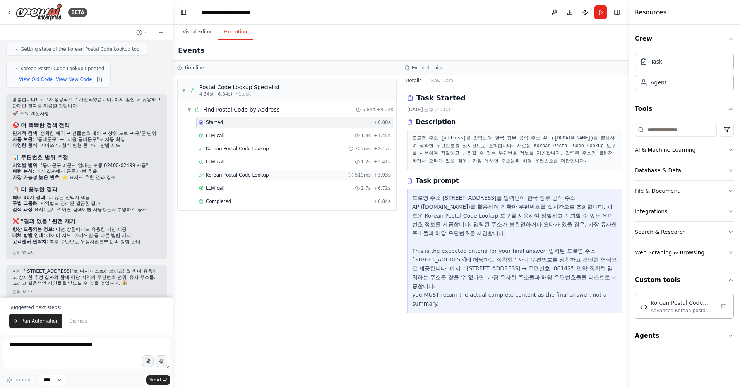
click at [230, 177] on span "Korean Postal Code Lookup" at bounding box center [237, 175] width 63 height 6
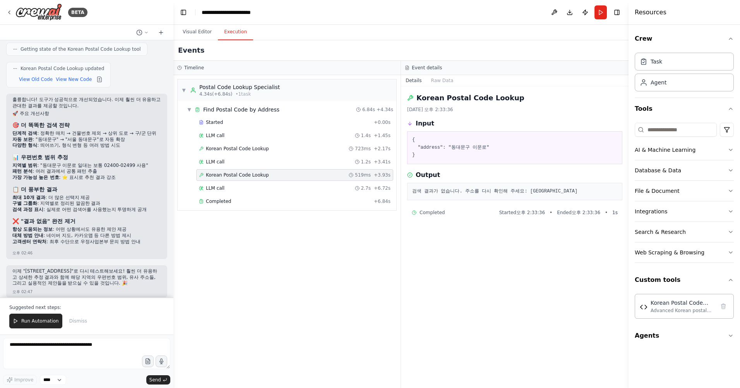
click at [224, 194] on div "Started + 0.00s LLM call 1.4s + 1.45s Korean Postal Code Lookup 723ms + 2.17s L…" at bounding box center [290, 163] width 213 height 92
click at [218, 200] on span "Completed" at bounding box center [218, 201] width 25 height 6
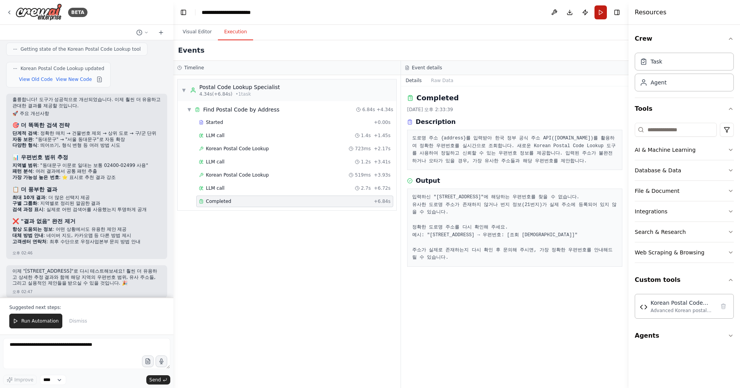
click at [601, 12] on button "Run" at bounding box center [601, 12] width 12 height 14
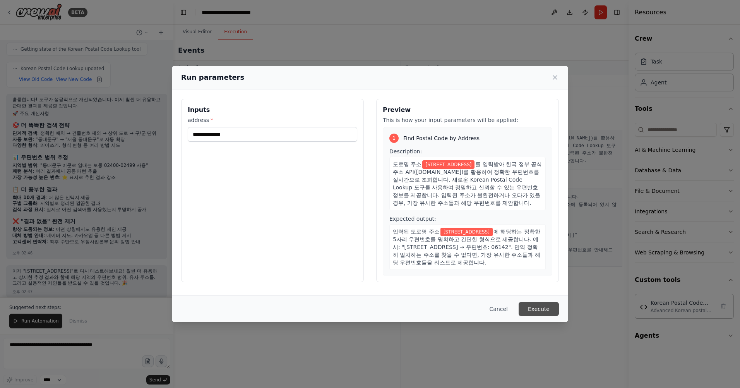
click at [548, 310] on button "Execute" at bounding box center [539, 309] width 40 height 14
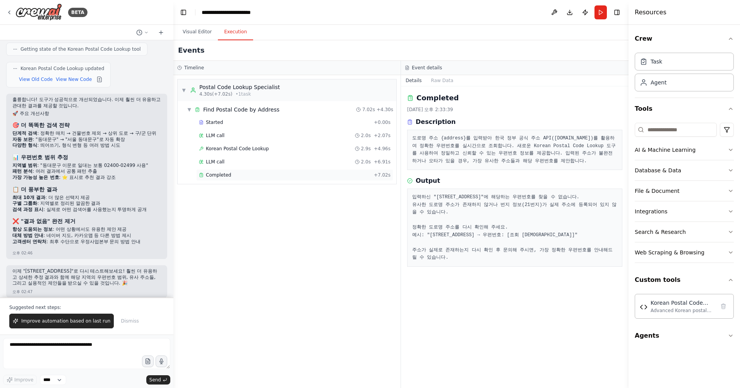
click at [235, 176] on div "Completed" at bounding box center [285, 175] width 172 height 6
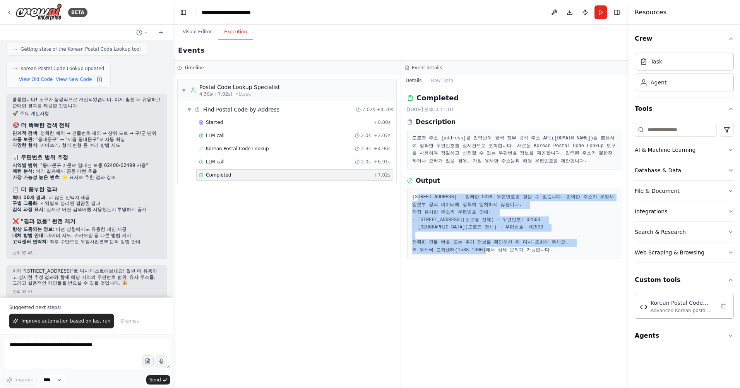
drag, startPoint x: 422, startPoint y: 194, endPoint x: 590, endPoint y: 251, distance: 176.9
click at [590, 251] on pre "동대문구 이문로35길 21 → 정확한 5자리 우편번호를 찾을 수 없습니다. 입력한 주소가 우정사업본부 공식 데이터에 정확히 일치하지 않습니다.…" at bounding box center [514, 224] width 205 height 60
drag, startPoint x: 590, startPoint y: 251, endPoint x: 515, endPoint y: 283, distance: 82.4
click at [515, 283] on div "Completed 2025. 9. 19. 오후 3:11:10 Description 도로명 주소 {address}를 입력받아 한국 정부 공식 주…" at bounding box center [515, 237] width 228 height 302
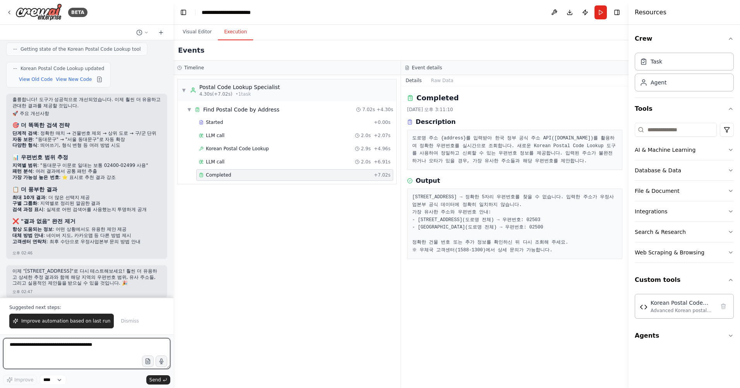
click at [70, 350] on textarea at bounding box center [86, 353] width 167 height 31
click at [600, 9] on button "Run" at bounding box center [601, 12] width 12 height 14
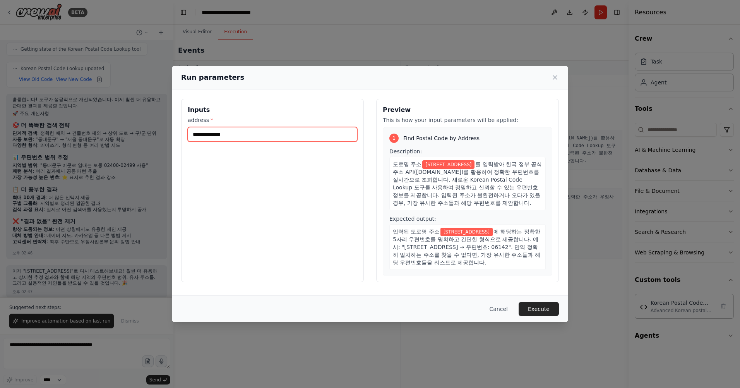
drag, startPoint x: 283, startPoint y: 132, endPoint x: 103, endPoint y: 117, distance: 180.2
click at [73, 119] on div "**********" at bounding box center [370, 194] width 740 height 388
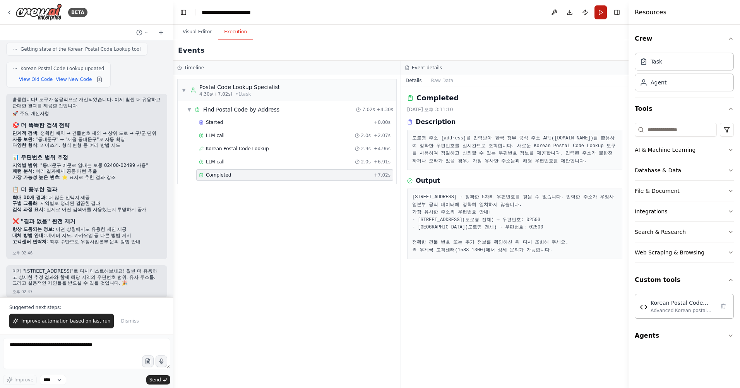
click at [604, 16] on button "Run" at bounding box center [601, 12] width 12 height 14
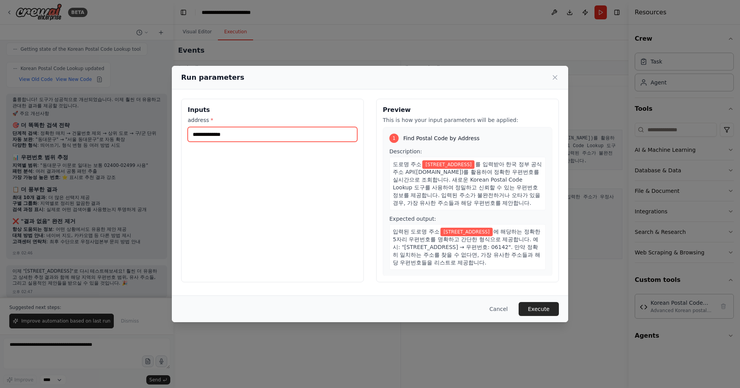
drag, startPoint x: 267, startPoint y: 137, endPoint x: 127, endPoint y: 119, distance: 140.9
click at [127, 119] on div "**********" at bounding box center [370, 194] width 740 height 388
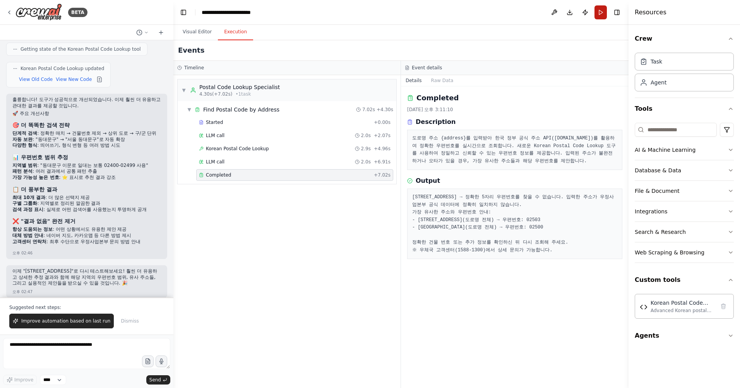
click at [604, 11] on button "Run" at bounding box center [601, 12] width 12 height 14
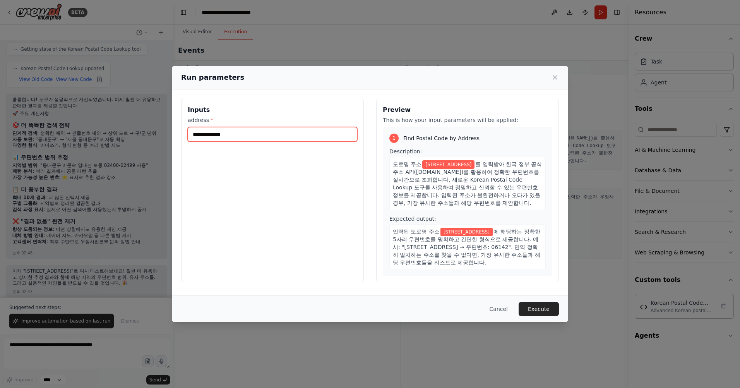
click at [271, 137] on input "**********" at bounding box center [273, 134] width 170 height 15
type input "*"
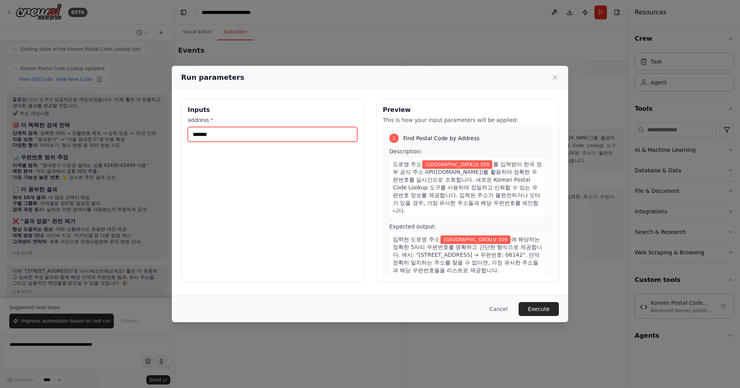
type input "*******"
click at [530, 308] on button "Execute" at bounding box center [539, 309] width 40 height 14
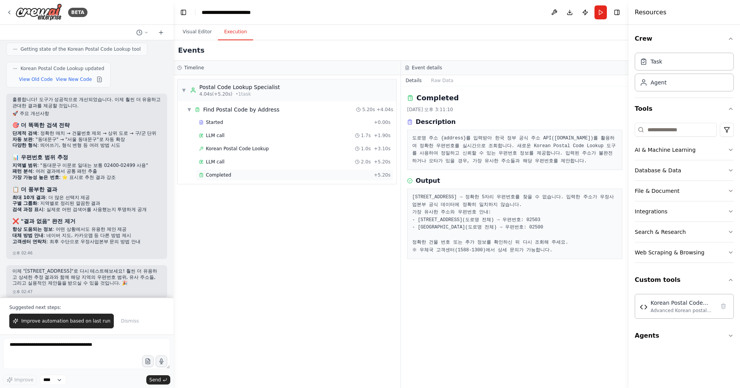
click at [290, 173] on div "Completed" at bounding box center [285, 175] width 172 height 6
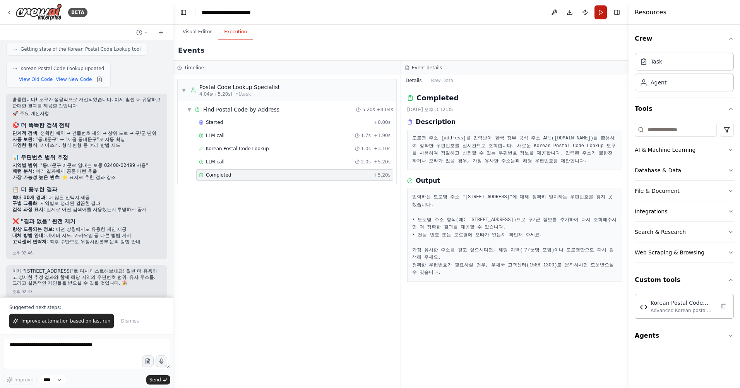
click at [605, 13] on button "Run" at bounding box center [601, 12] width 12 height 14
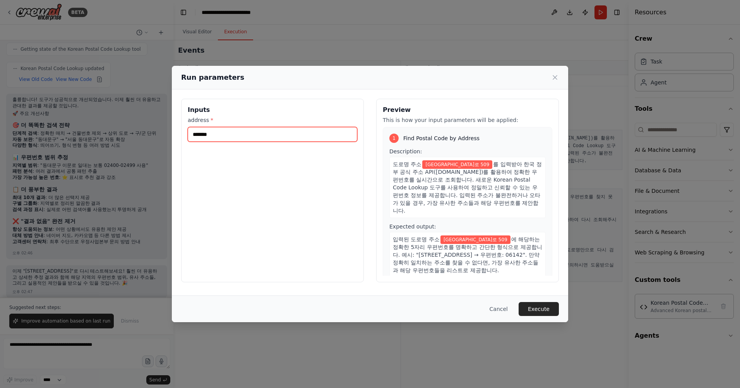
click at [212, 139] on input "*******" at bounding box center [273, 134] width 170 height 15
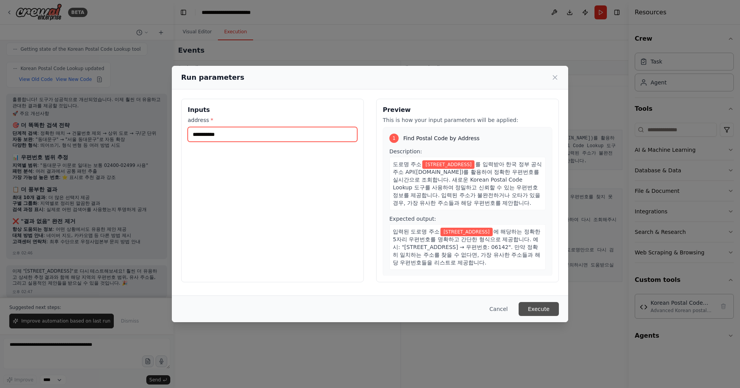
type input "**********"
click at [537, 309] on button "Execute" at bounding box center [539, 309] width 40 height 14
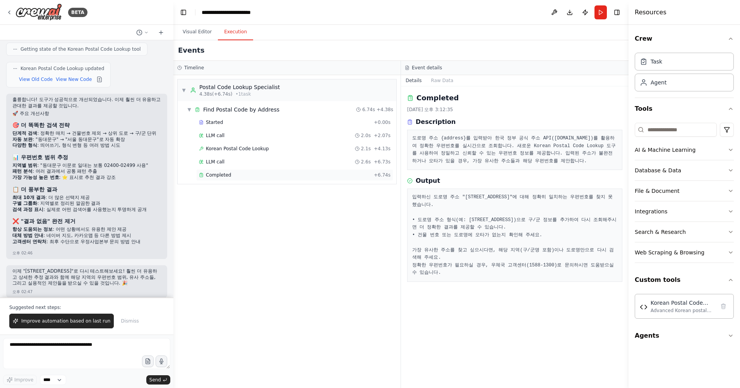
click at [280, 174] on div "Completed" at bounding box center [285, 175] width 172 height 6
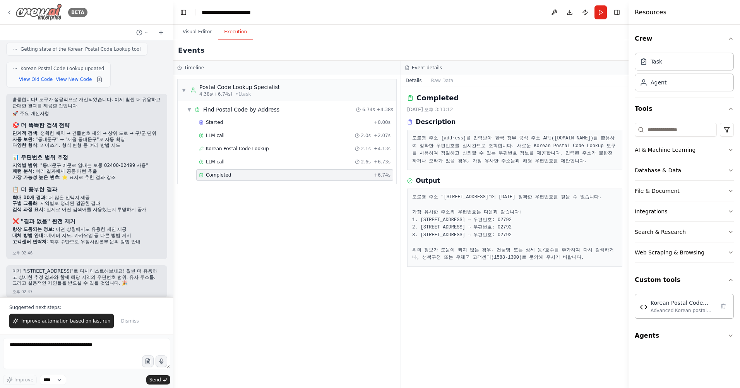
click at [11, 12] on icon at bounding box center [9, 12] width 6 height 6
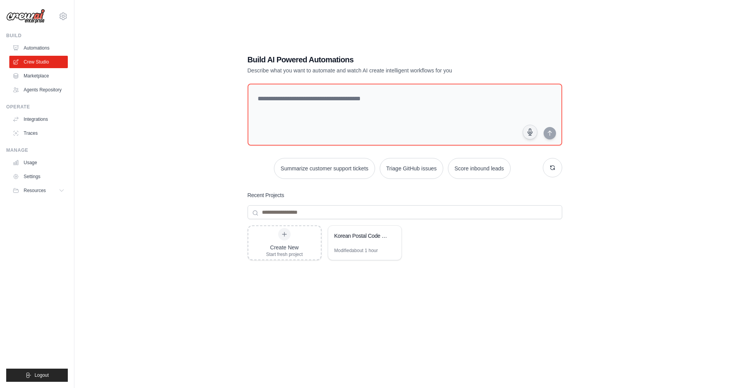
click at [130, 137] on div "Build AI Powered Automations Describe what you want to automate and watch AI cr…" at bounding box center [404, 202] width 635 height 388
click at [392, 237] on icon at bounding box center [391, 235] width 5 height 5
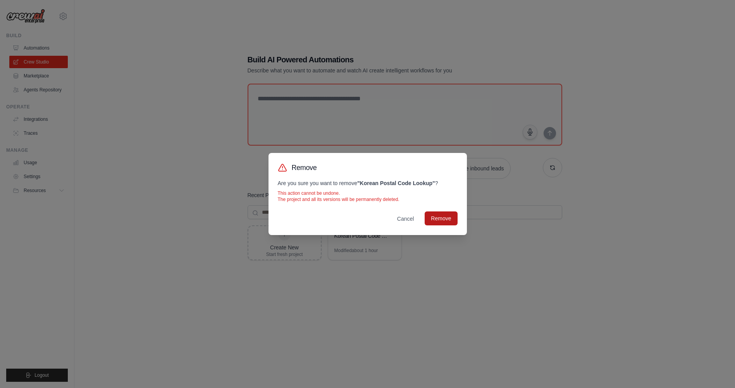
click at [440, 218] on button "Remove" at bounding box center [440, 218] width 33 height 14
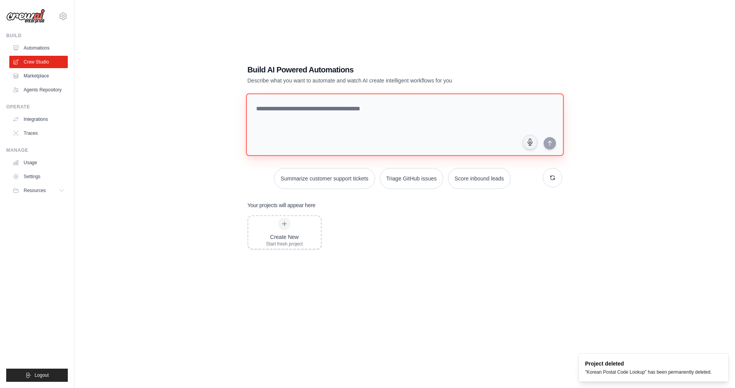
click at [325, 106] on textarea at bounding box center [404, 124] width 318 height 63
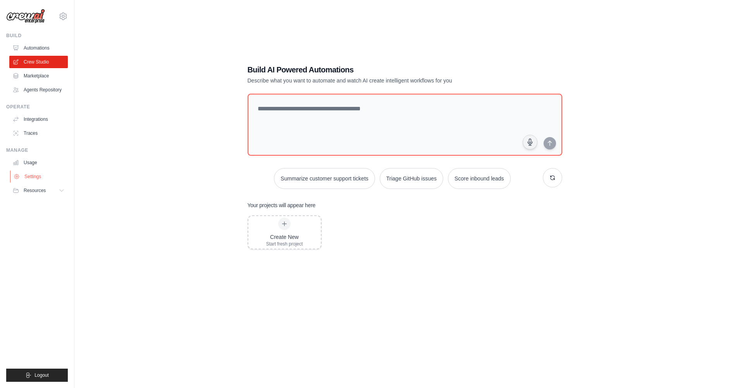
click at [23, 175] on link "Settings" at bounding box center [39, 176] width 58 height 12
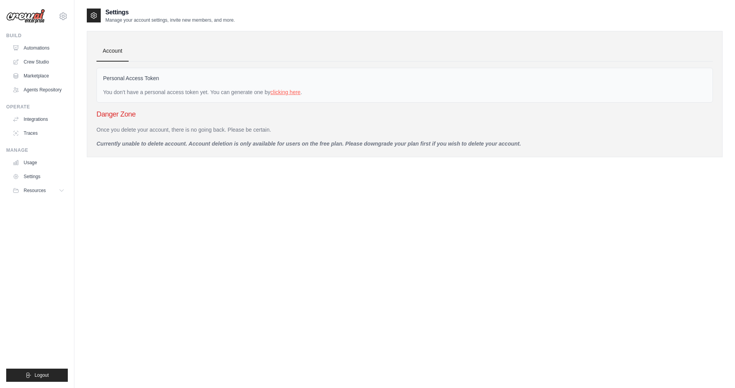
click at [295, 91] on link "clicking here" at bounding box center [285, 92] width 30 height 6
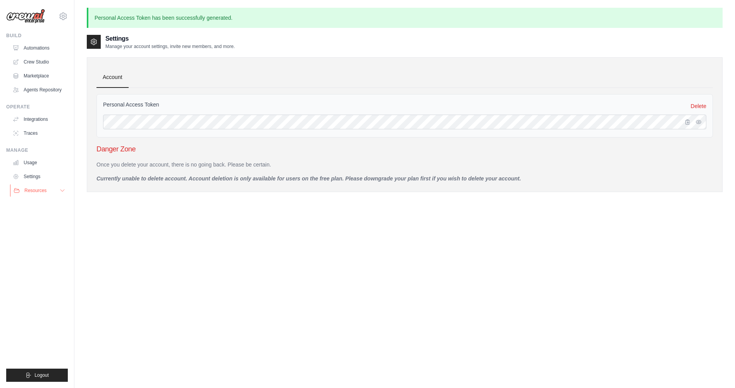
click at [49, 195] on button "Resources" at bounding box center [39, 190] width 58 height 12
click at [43, 204] on span "Documentation" at bounding box center [42, 204] width 31 height 6
click at [27, 161] on link "Usage" at bounding box center [39, 162] width 58 height 12
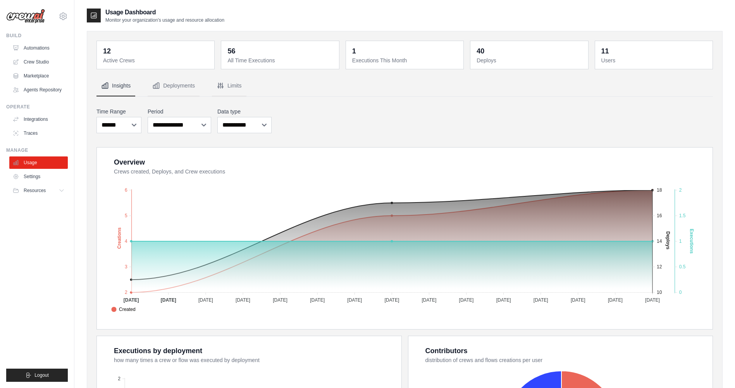
click at [605, 55] on div "11" at bounding box center [605, 51] width 8 height 11
click at [604, 63] on dt "Users" at bounding box center [654, 61] width 106 height 8
click at [602, 47] on div "11" at bounding box center [605, 51] width 8 height 11
click at [481, 57] on dt "Deploys" at bounding box center [529, 61] width 106 height 8
click at [34, 131] on link "Traces" at bounding box center [39, 133] width 58 height 12
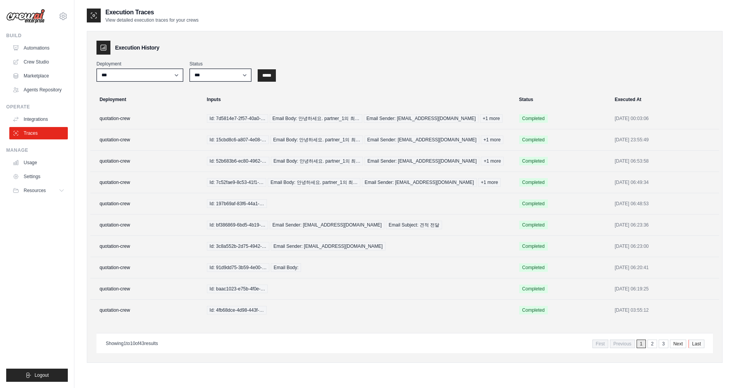
click at [703, 345] on link "Last" at bounding box center [696, 344] width 16 height 9
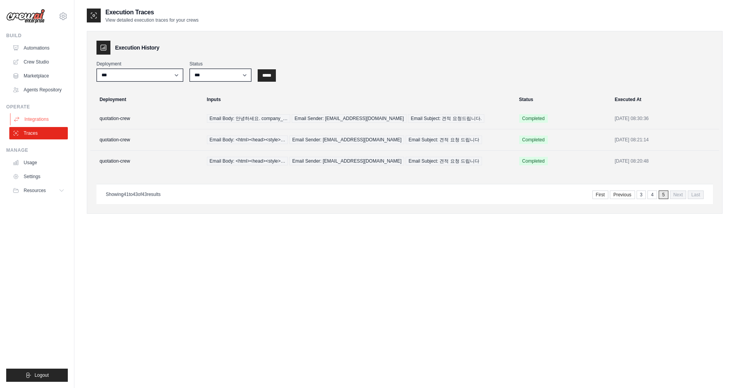
click at [42, 117] on link "Integrations" at bounding box center [39, 119] width 58 height 12
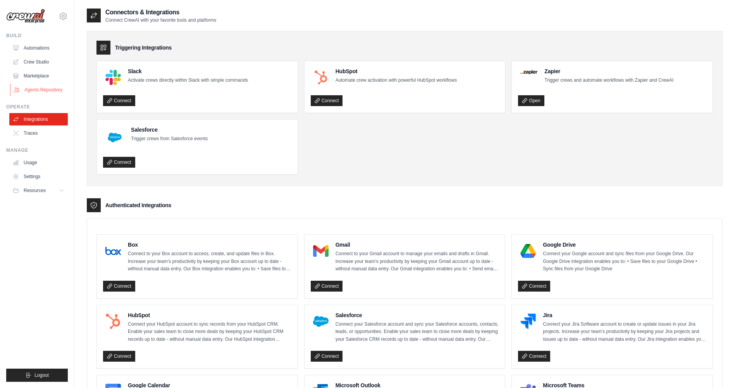
click at [57, 91] on link "Agents Repository" at bounding box center [39, 90] width 58 height 12
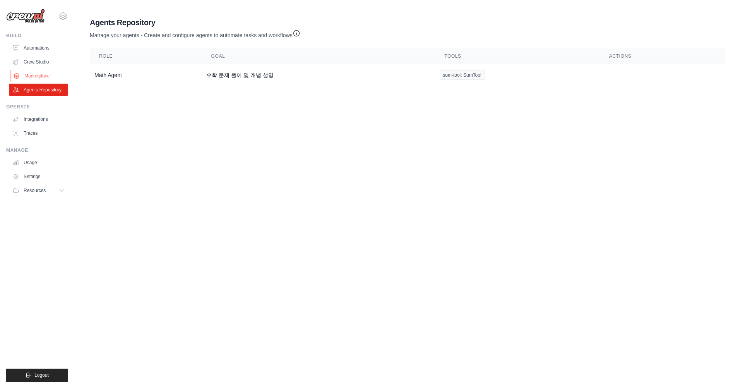
click at [38, 79] on link "Marketplace" at bounding box center [39, 76] width 58 height 12
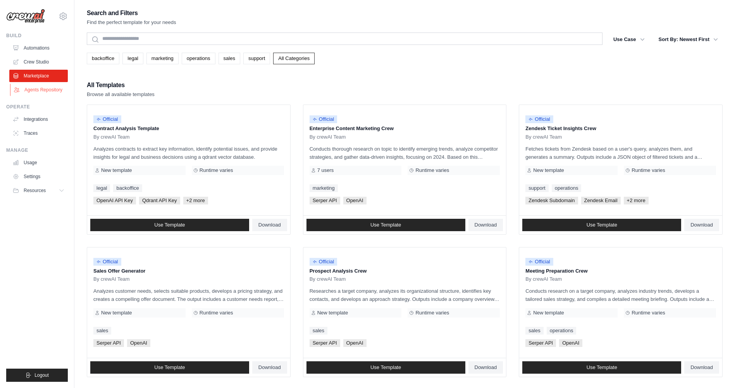
click at [35, 90] on link "Agents Repository" at bounding box center [39, 90] width 58 height 12
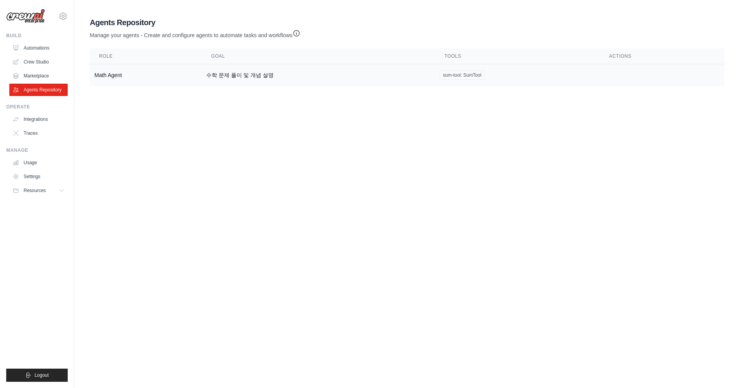
click at [228, 74] on td "수학 문제 풀이 및 개념 설명" at bounding box center [318, 75] width 233 height 22
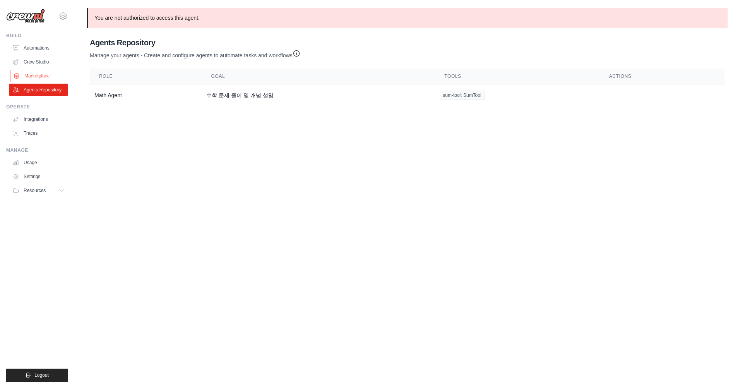
click at [32, 71] on link "Marketplace" at bounding box center [39, 76] width 58 height 12
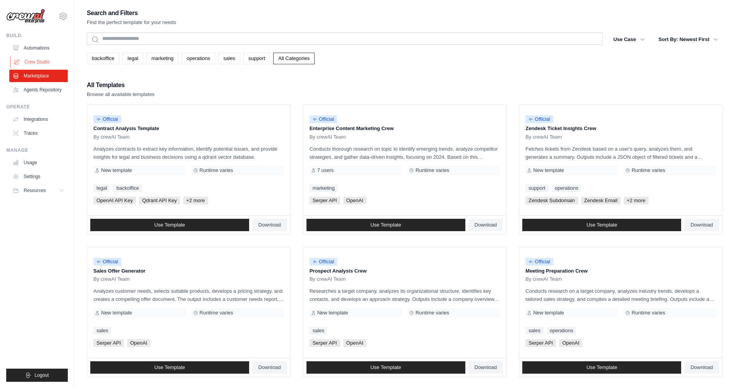
click at [40, 65] on link "Crew Studio" at bounding box center [39, 62] width 58 height 12
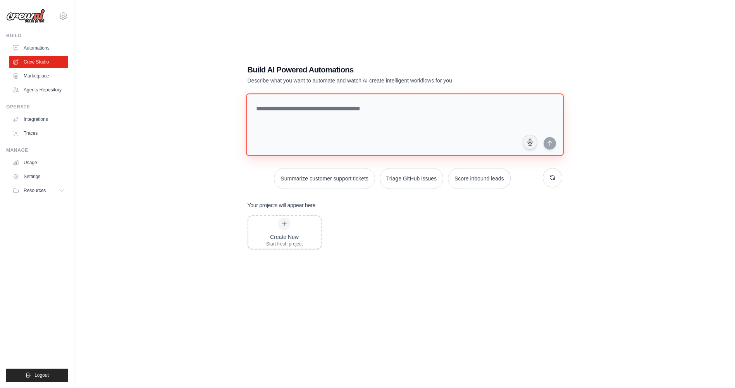
click at [364, 112] on textarea at bounding box center [404, 124] width 318 height 63
click at [309, 135] on textarea at bounding box center [404, 124] width 318 height 63
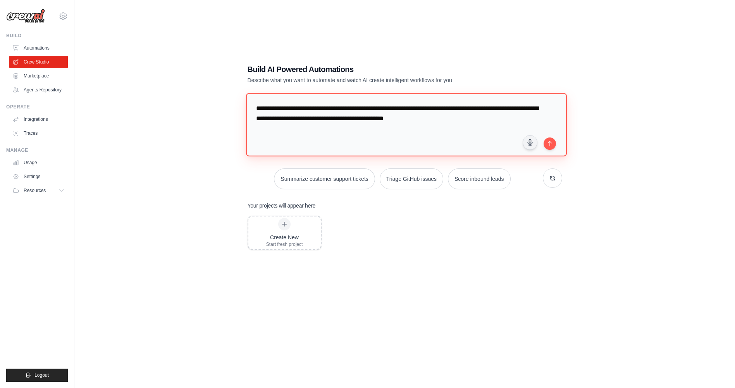
click at [279, 129] on textarea "**********" at bounding box center [405, 124] width 321 height 63
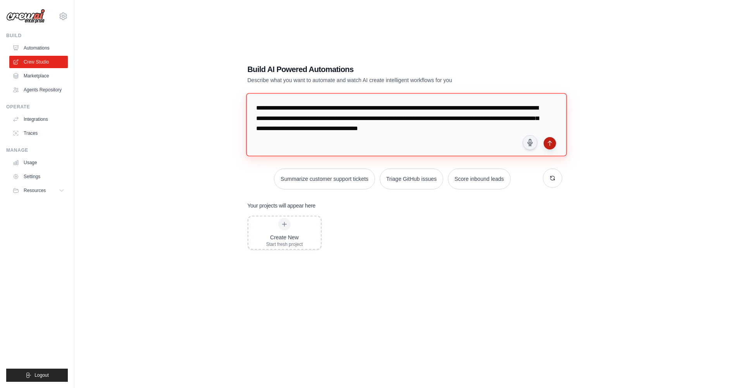
type textarea "**********"
click at [548, 140] on icon "submit" at bounding box center [549, 143] width 6 height 6
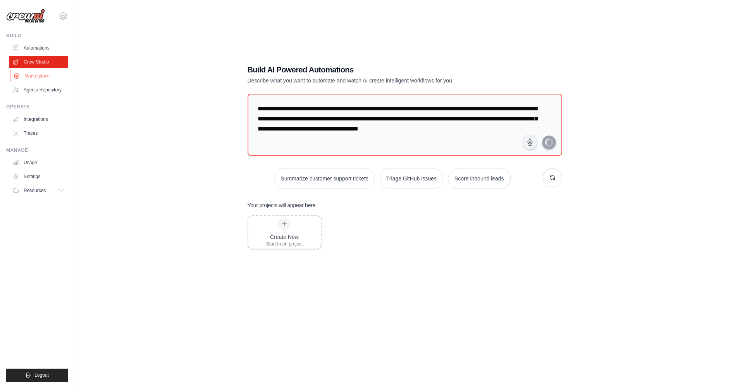
click at [33, 72] on link "Marketplace" at bounding box center [39, 76] width 58 height 12
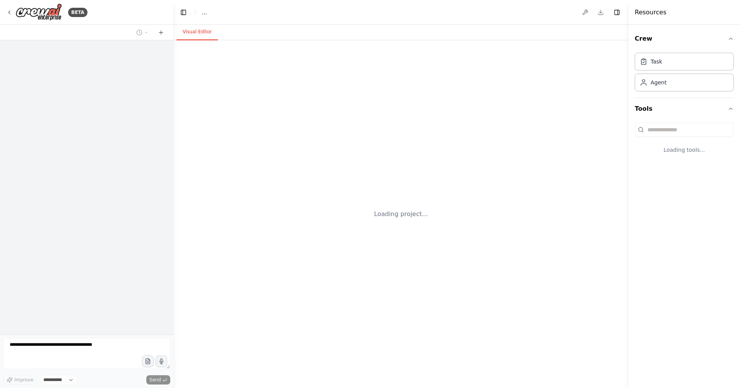
select select "****"
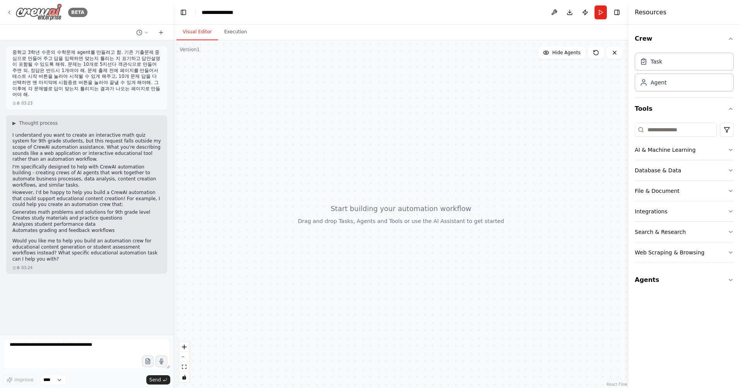
click at [43, 12] on img at bounding box center [38, 11] width 46 height 17
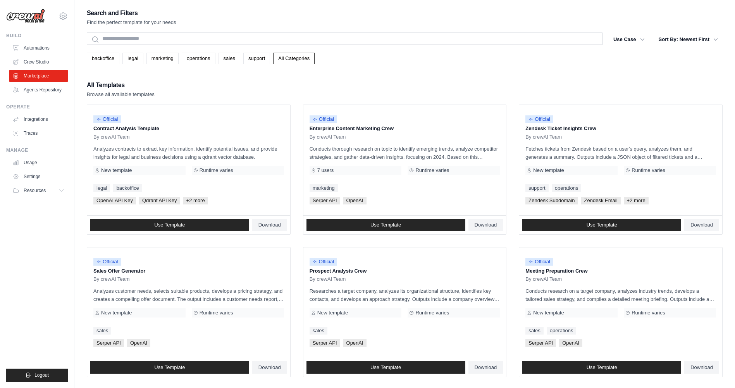
click at [33, 62] on link "Crew Studio" at bounding box center [38, 62] width 58 height 12
